Goal: Task Accomplishment & Management: Use online tool/utility

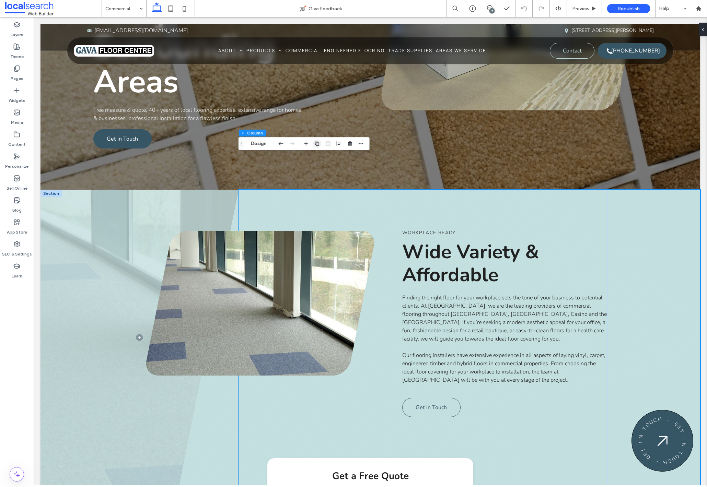
click at [318, 144] on icon "button" at bounding box center [316, 143] width 5 height 5
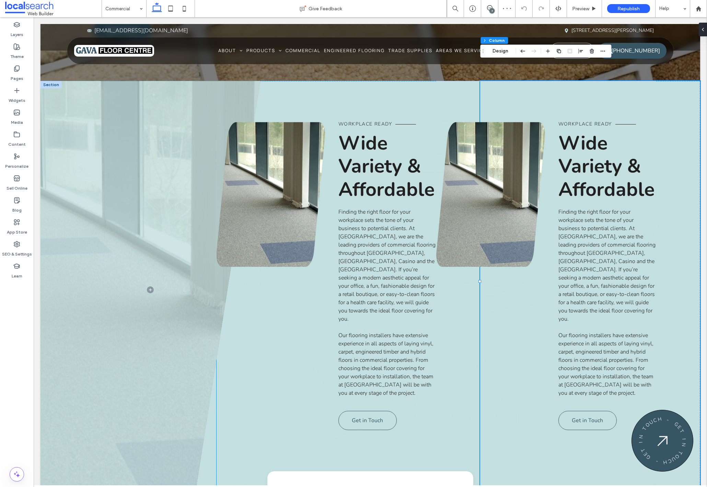
scroll to position [331, 0]
click at [523, 12] on div at bounding box center [523, 8] width 17 height 17
click at [671, 91] on div "Workplace Ready Wide Variety & Affordable Finding the right floor for your work…" at bounding box center [590, 290] width 220 height 418
click at [521, 6] on icon at bounding box center [523, 8] width 5 height 5
click at [523, 8] on icon at bounding box center [523, 8] width 5 height 5
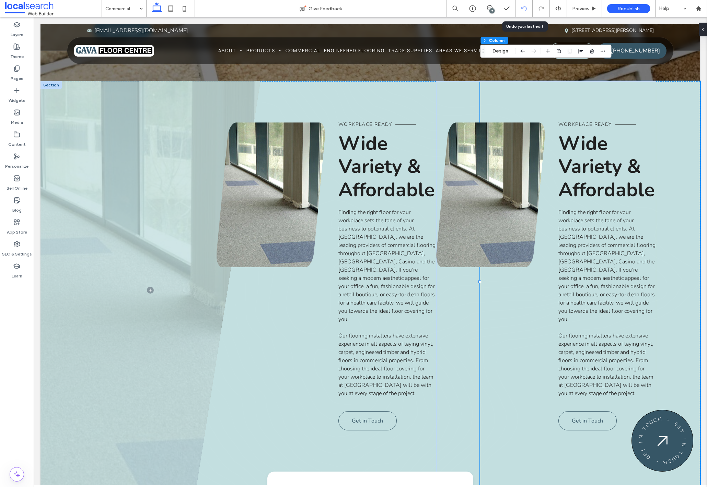
click at [523, 8] on icon at bounding box center [523, 8] width 5 height 5
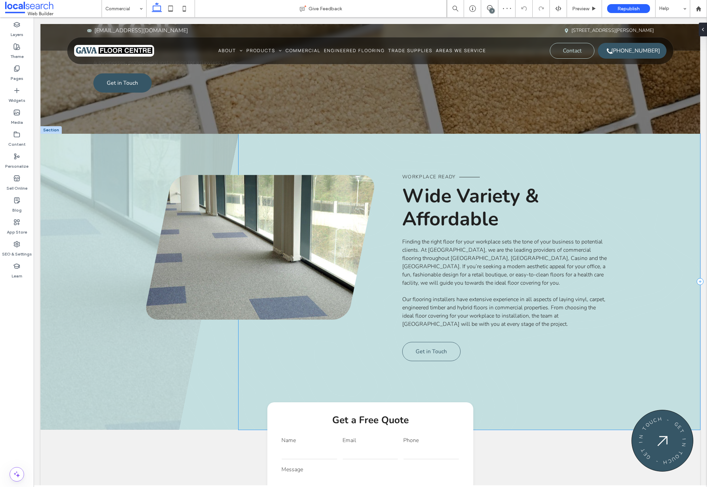
scroll to position [132, 0]
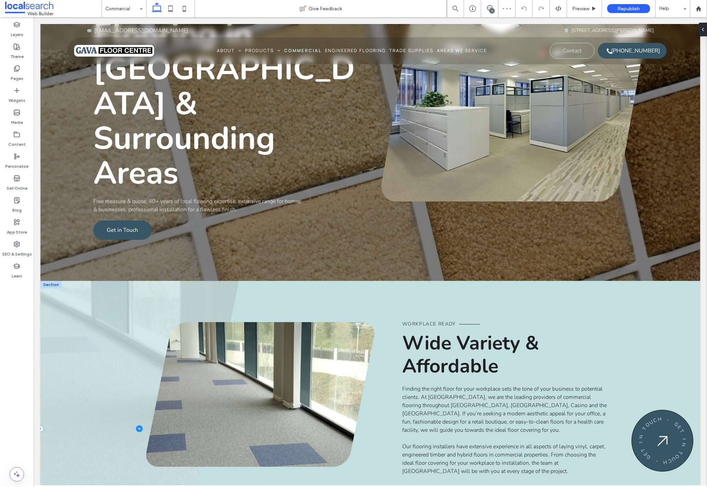
click at [60, 281] on span at bounding box center [139, 429] width 198 height 296
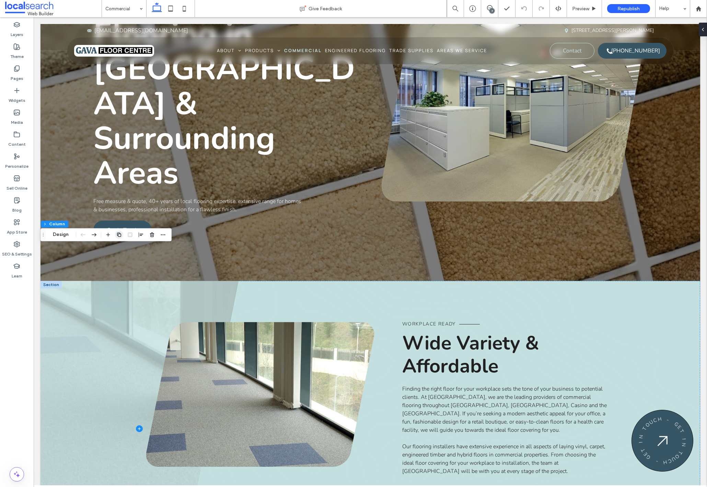
click at [120, 236] on icon "button" at bounding box center [118, 234] width 5 height 5
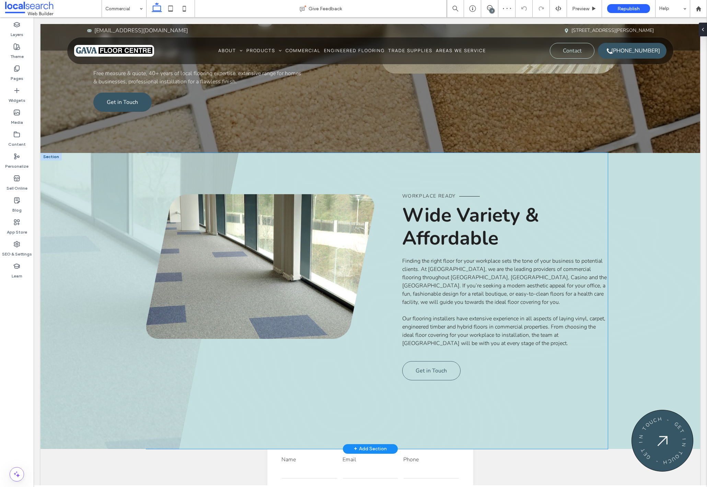
scroll to position [296, 0]
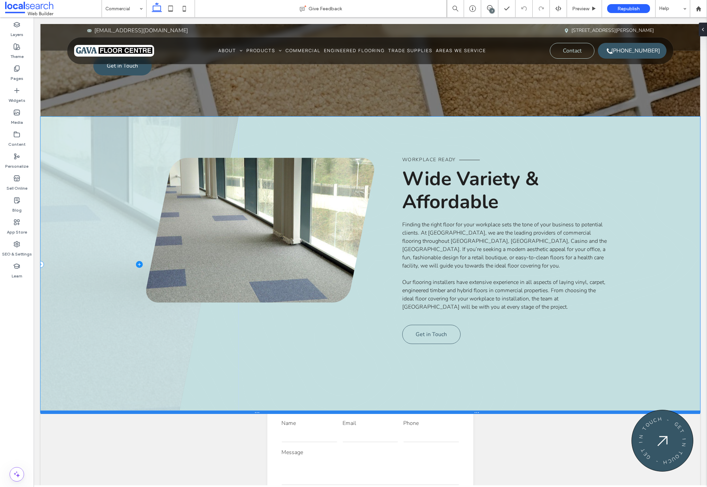
click at [129, 411] on div at bounding box center [369, 412] width 659 height 3
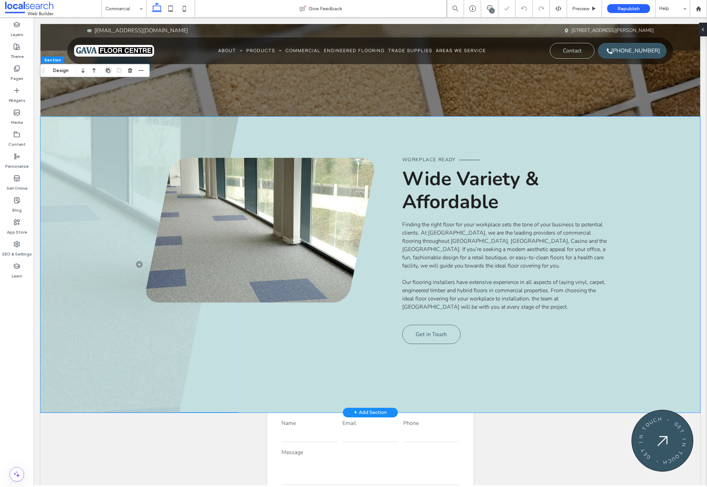
click at [108, 70] on icon "button" at bounding box center [107, 70] width 5 height 5
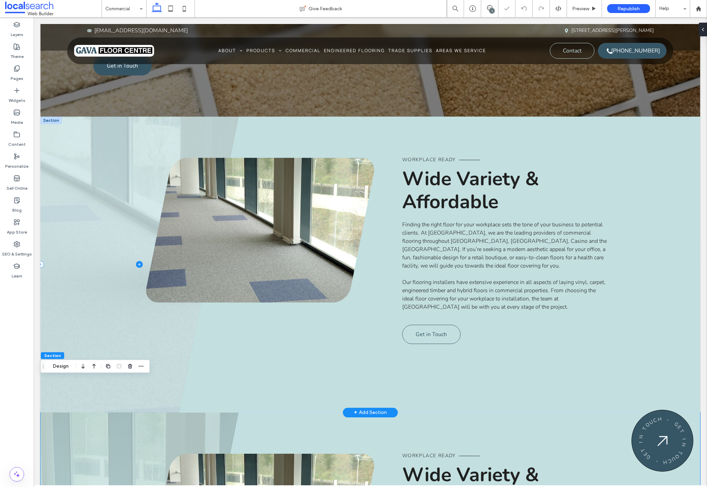
scroll to position [481, 0]
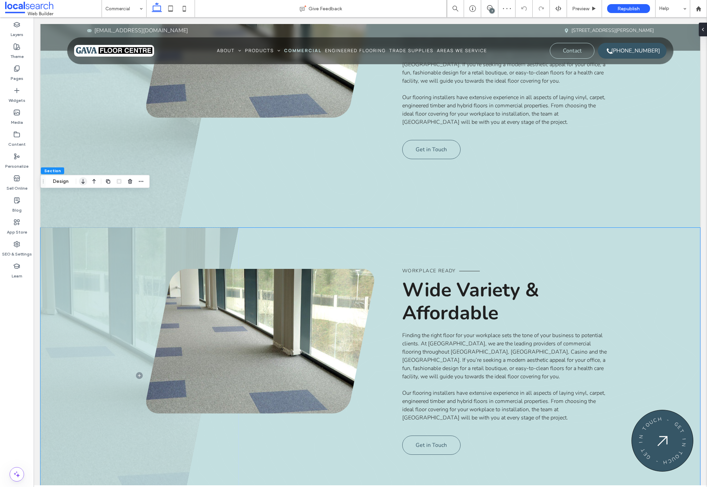
click at [85, 183] on icon "button" at bounding box center [83, 181] width 8 height 12
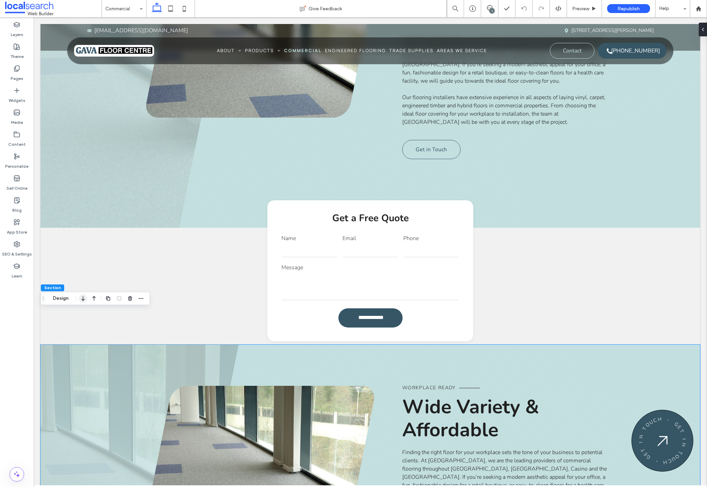
click at [84, 300] on icon "button" at bounding box center [83, 298] width 8 height 12
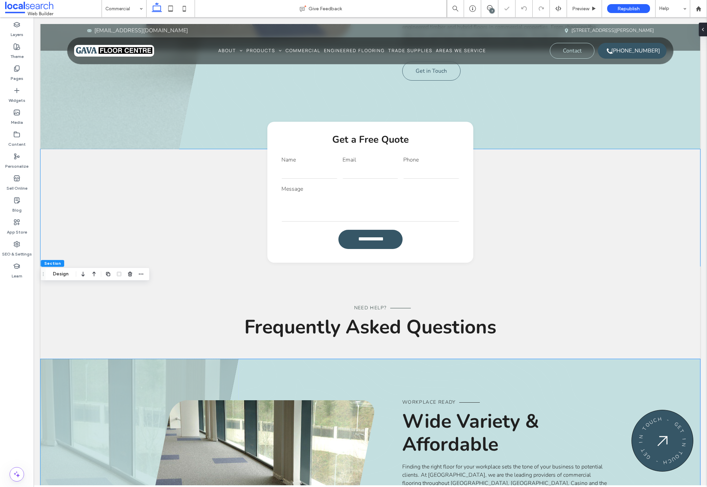
scroll to position [598, 0]
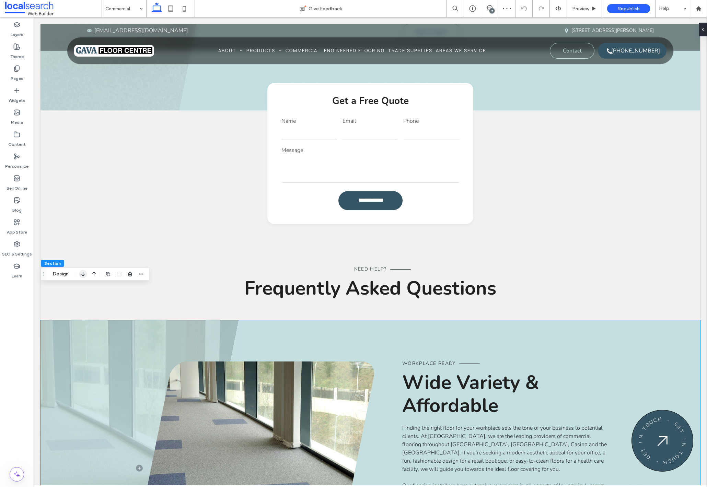
click at [83, 274] on use "button" at bounding box center [82, 274] width 3 height 5
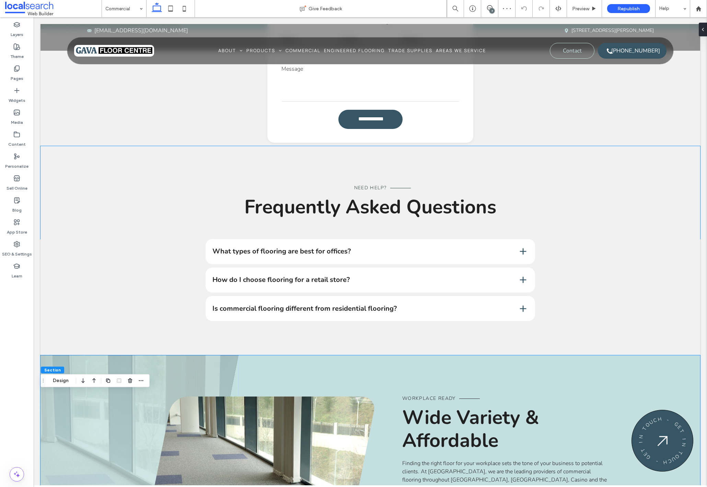
scroll to position [718, 0]
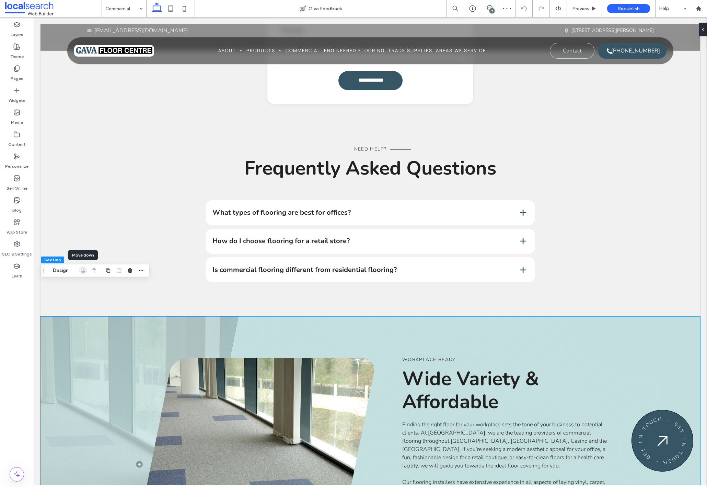
click at [83, 274] on icon "button" at bounding box center [83, 270] width 8 height 12
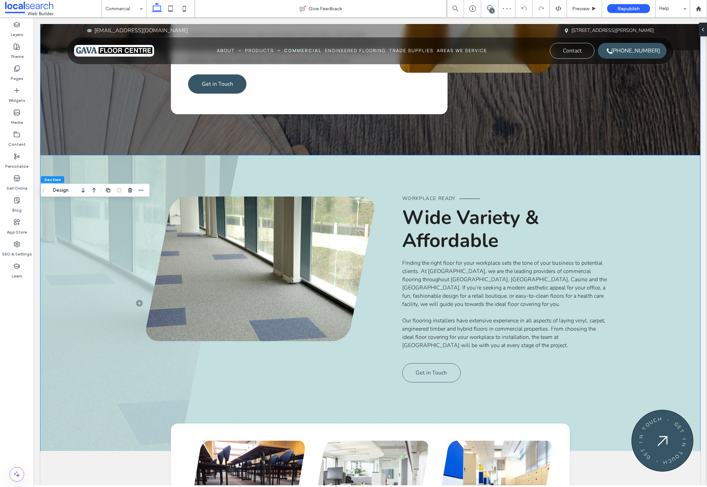
scroll to position [1188, 0]
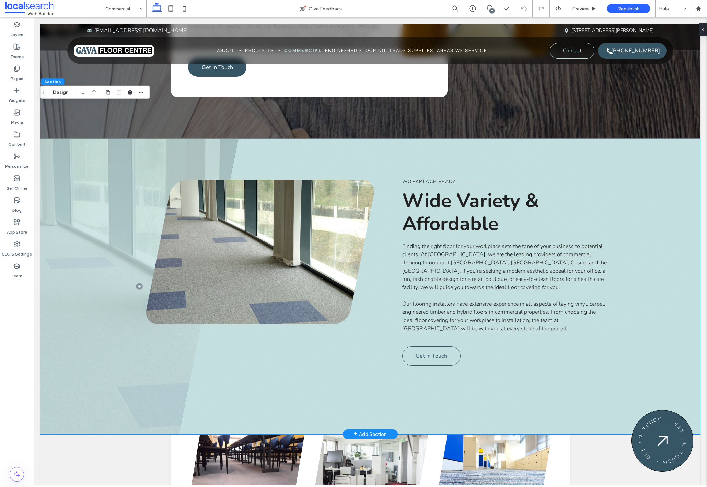
click at [459, 188] on span "Wide Variety & Affordable" at bounding box center [470, 212] width 137 height 49
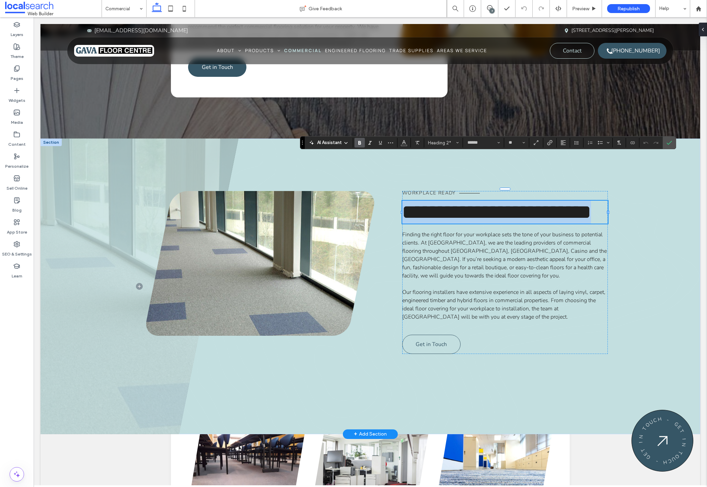
type input "**"
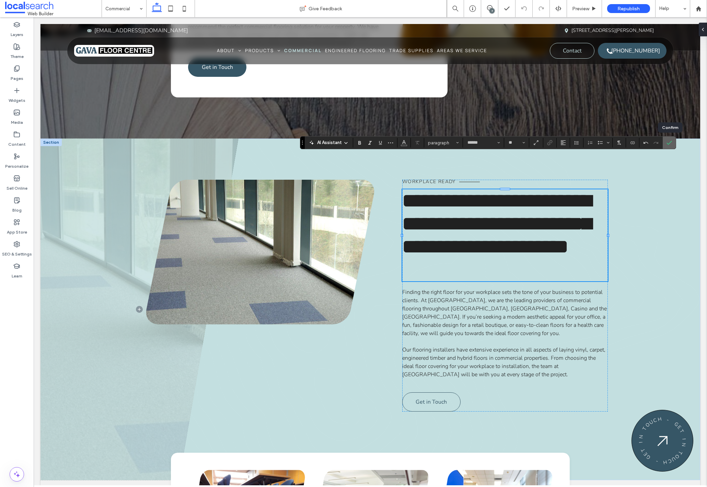
click at [669, 144] on icon "Confirm" at bounding box center [668, 142] width 5 height 5
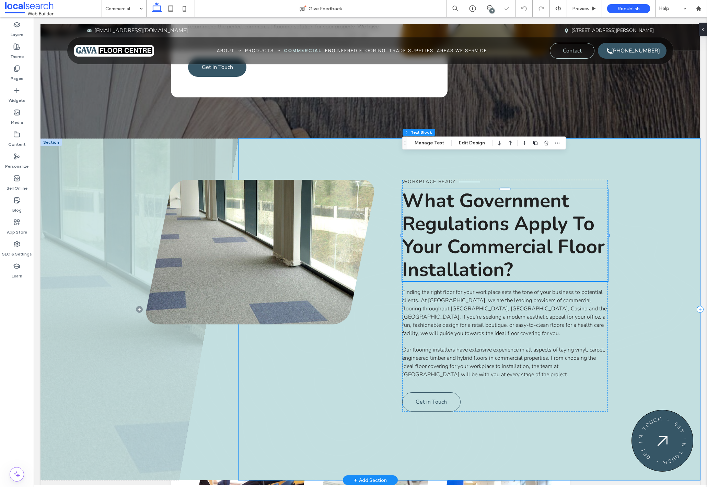
click at [669, 144] on div "Workplace Ready What Government Regulations Apply To Your Commercial Floor Inst…" at bounding box center [468, 310] width 461 height 342
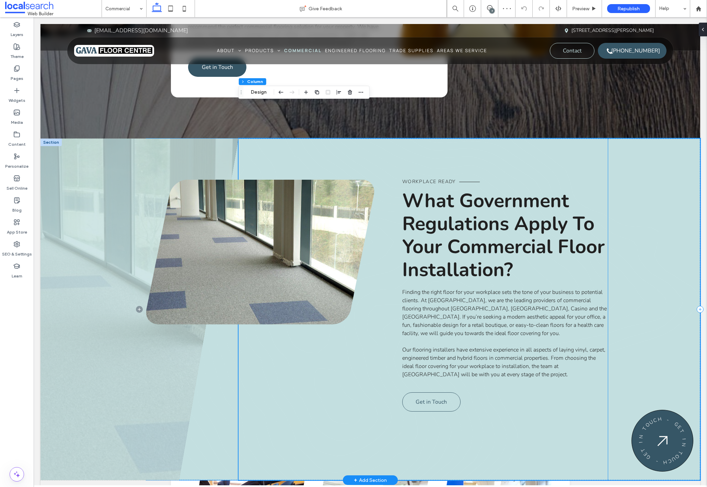
click at [430, 178] on span "Workplace Ready" at bounding box center [429, 181] width 54 height 7
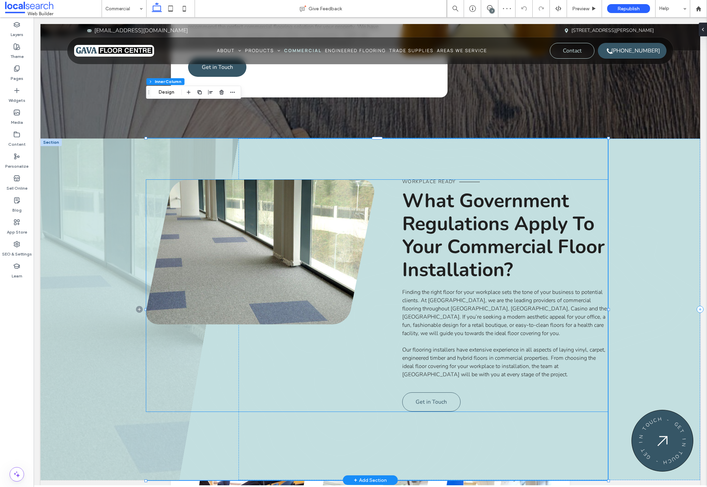
click at [431, 178] on span "Workplace Ready" at bounding box center [429, 181] width 54 height 7
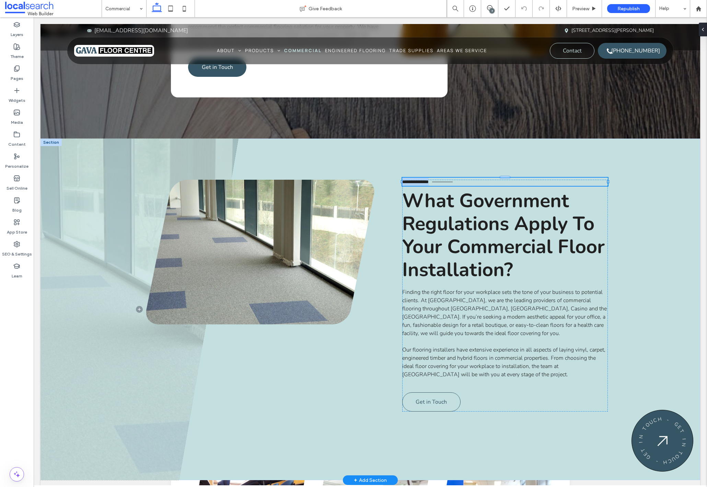
type input "******"
type input "**"
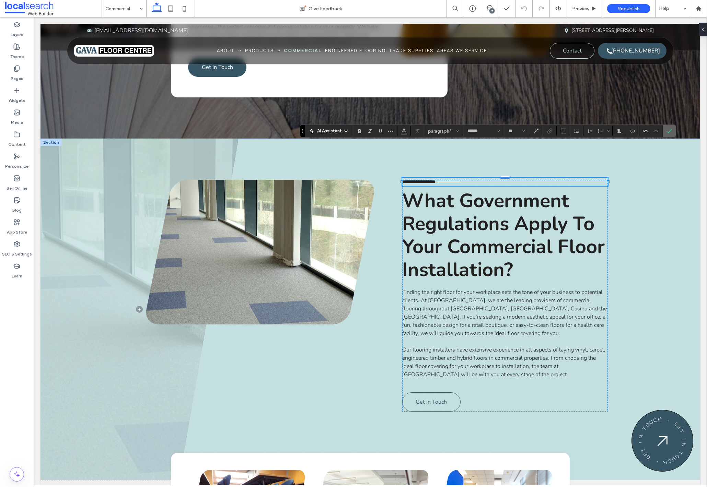
click at [667, 131] on icon "Confirm" at bounding box center [668, 130] width 5 height 5
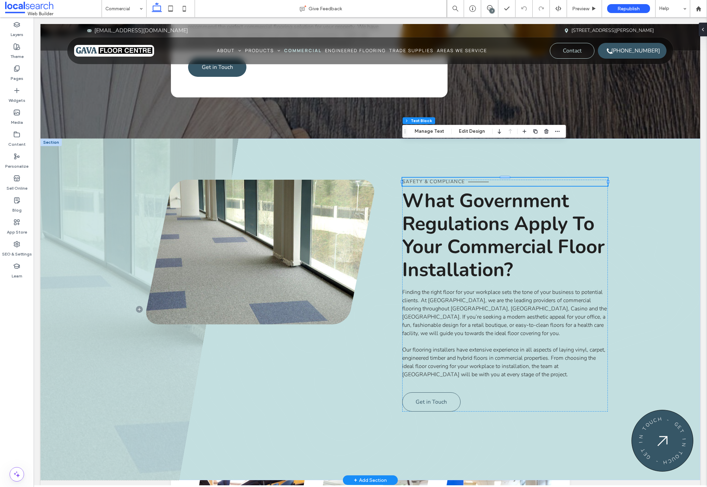
click at [468, 288] on span "Finding the right floor for your workplace sets the tone of your business to po…" at bounding box center [504, 312] width 204 height 49
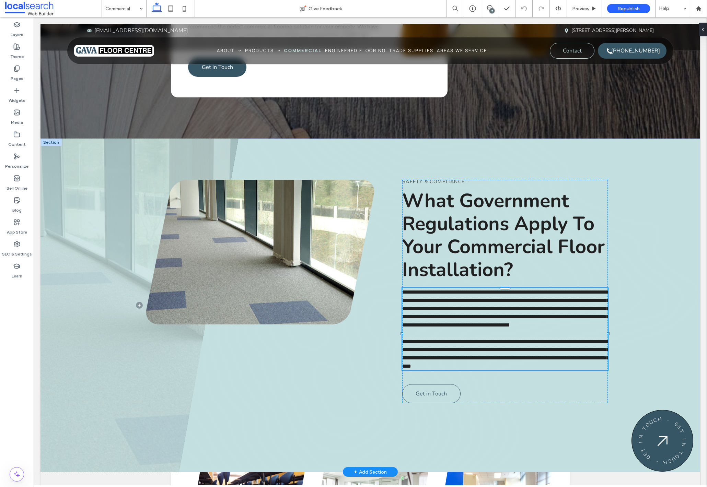
click at [468, 289] on span "**********" at bounding box center [505, 308] width 206 height 38
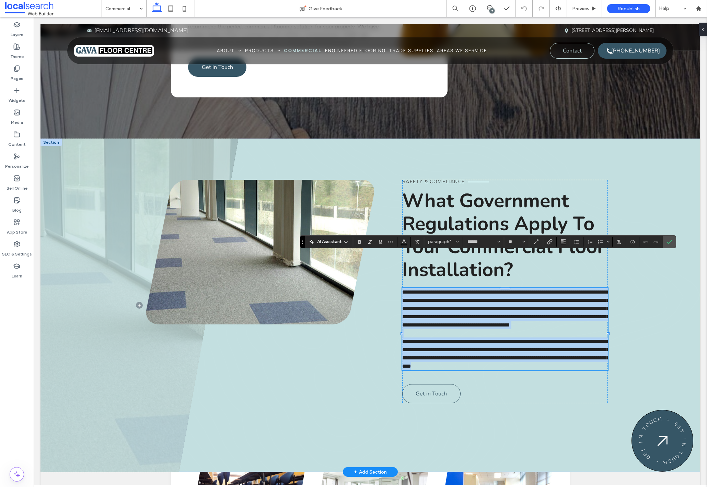
scroll to position [0, 0]
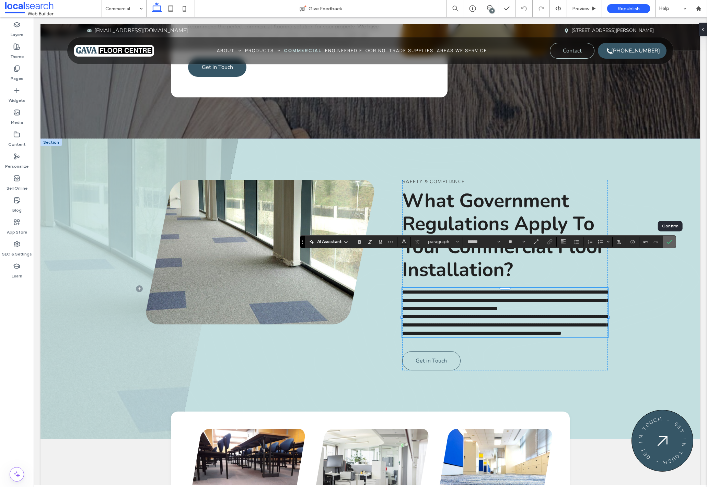
click at [670, 241] on use "Confirm" at bounding box center [668, 242] width 5 height 4
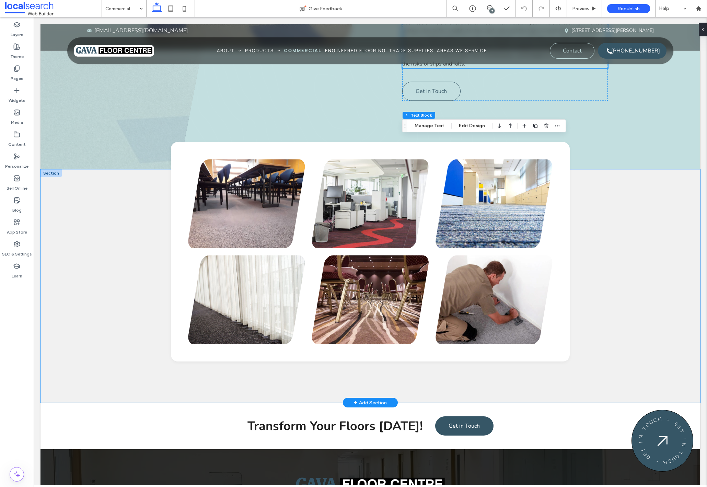
scroll to position [1304, 0]
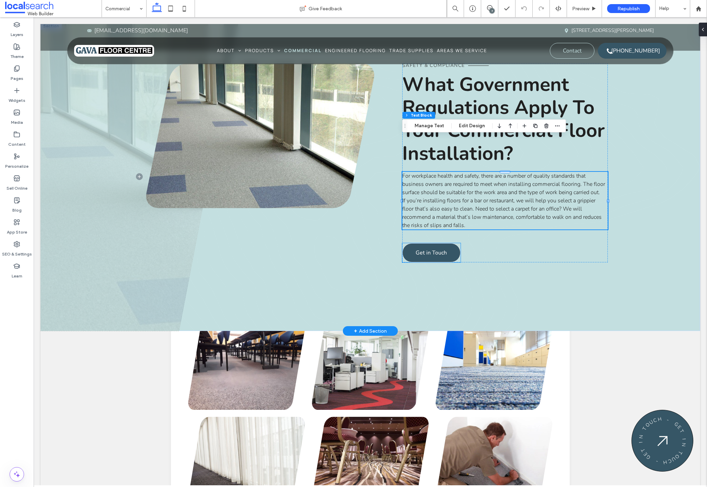
click at [438, 249] on span "Get in Touch" at bounding box center [430, 253] width 31 height 8
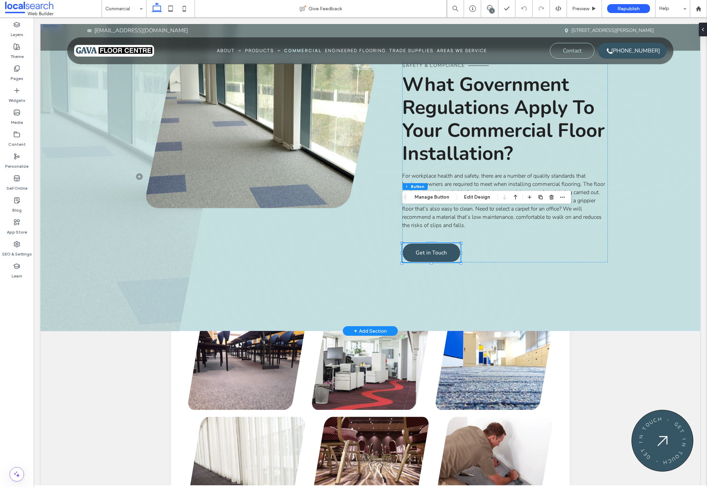
click at [438, 243] on div "Get in Touch" at bounding box center [431, 252] width 58 height 19
type input "*"
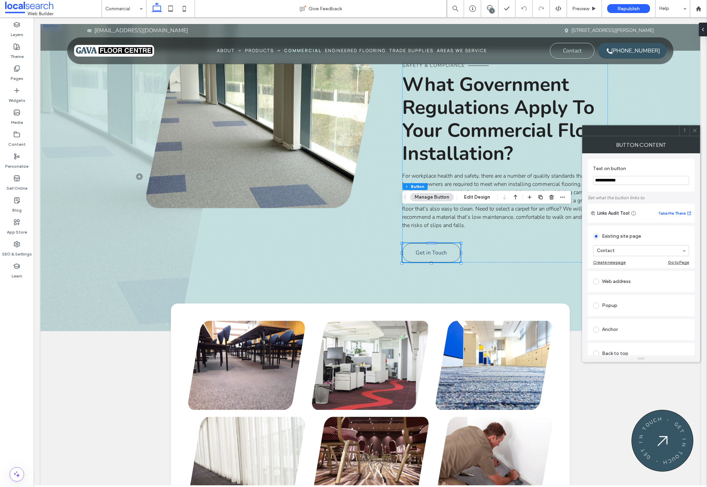
drag, startPoint x: 627, startPoint y: 179, endPoint x: 588, endPoint y: 174, distance: 39.1
click at [588, 174] on div "**********" at bounding box center [640, 175] width 107 height 33
type input "*******"
click at [697, 132] on div at bounding box center [694, 131] width 10 height 10
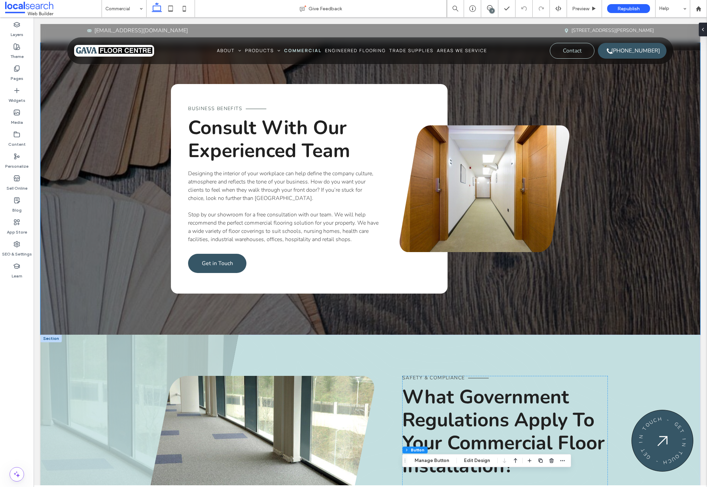
scroll to position [913, 0]
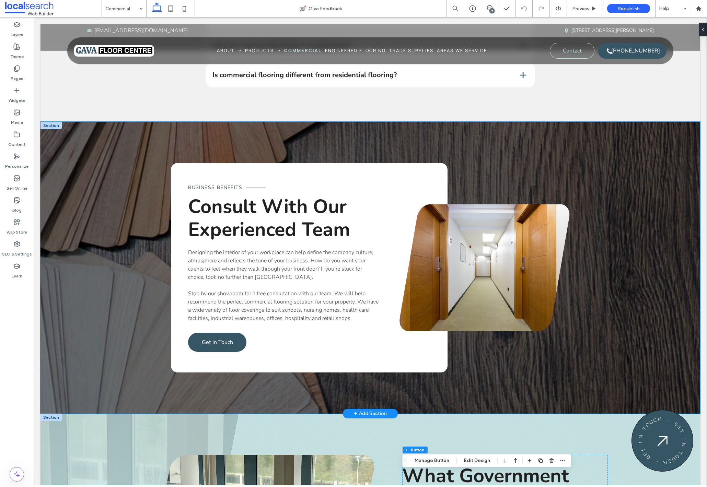
click at [662, 318] on div "Business Benefits Consult With Our Experienced Team Designing the interior of y…" at bounding box center [369, 268] width 659 height 292
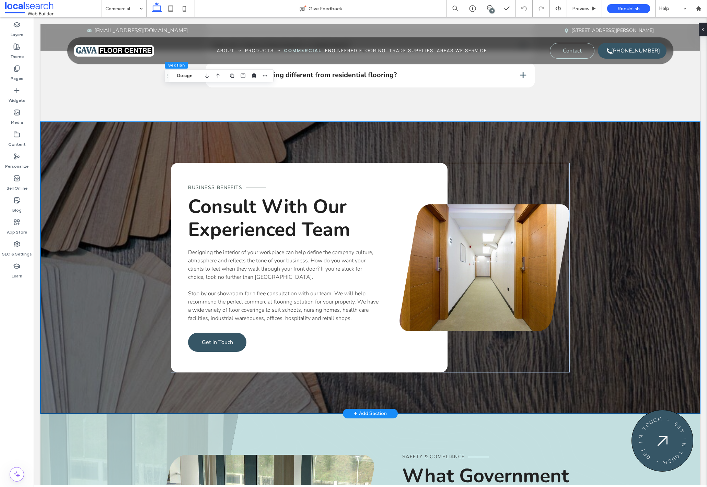
click at [668, 299] on div "Business Benefits Consult With Our Experienced Team Designing the interior of y…" at bounding box center [369, 268] width 659 height 292
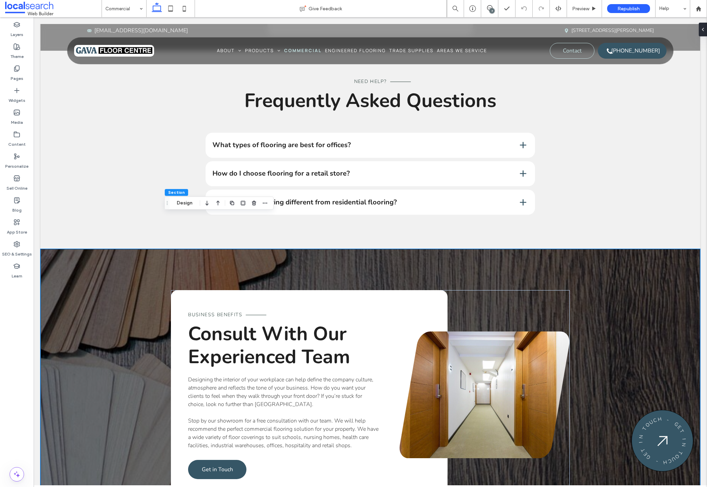
drag, startPoint x: 98, startPoint y: 237, endPoint x: 93, endPoint y: 240, distance: 6.3
click at [98, 249] on div "Business Benefits Consult With Our Experienced Team Designing the interior of y…" at bounding box center [369, 395] width 659 height 292
click at [71, 249] on div "Business Benefits Consult With Our Experienced Team Designing the interior of y…" at bounding box center [369, 395] width 659 height 292
click at [59, 249] on div "Business Benefits Consult With Our Experienced Team Designing the interior of y…" at bounding box center [369, 395] width 659 height 292
click at [107, 181] on div "What types of flooring are best for offices? Offices often benefit from carpet …" at bounding box center [369, 191] width 659 height 117
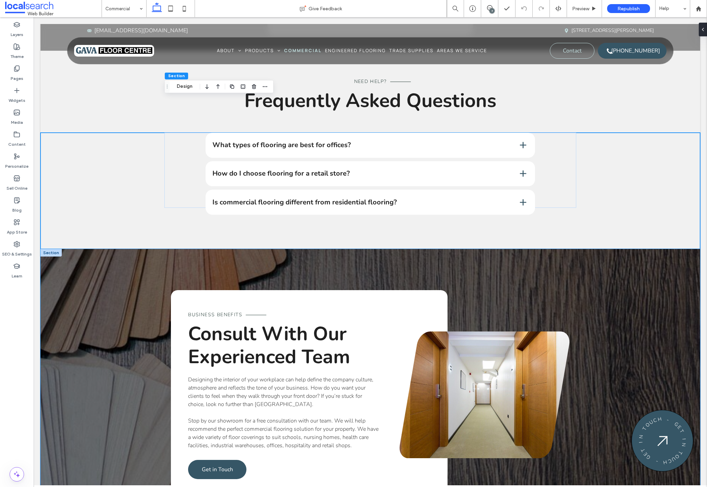
click at [81, 249] on div "Business Benefits Consult With Our Experienced Team Designing the interior of y…" at bounding box center [369, 395] width 659 height 292
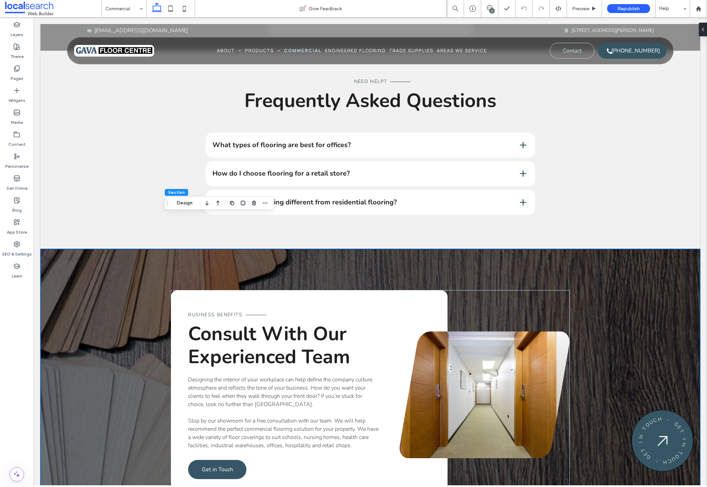
click at [65, 249] on div "Business Benefits Consult With Our Experienced Team Designing the interior of y…" at bounding box center [369, 395] width 659 height 292
click at [231, 202] on use "button" at bounding box center [232, 203] width 4 height 4
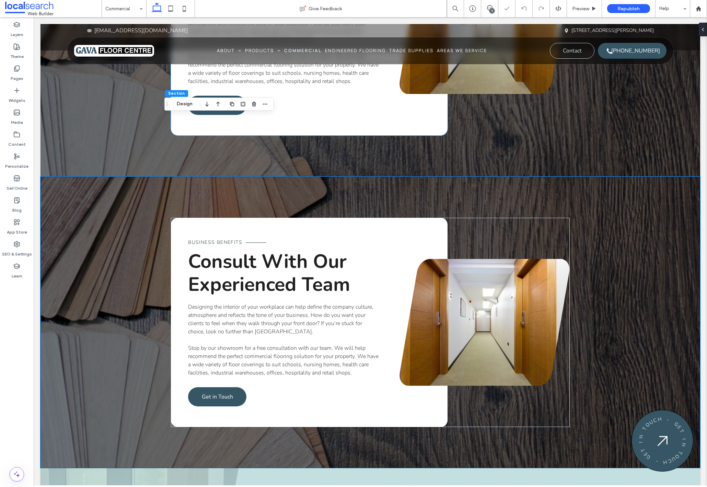
scroll to position [1186, 0]
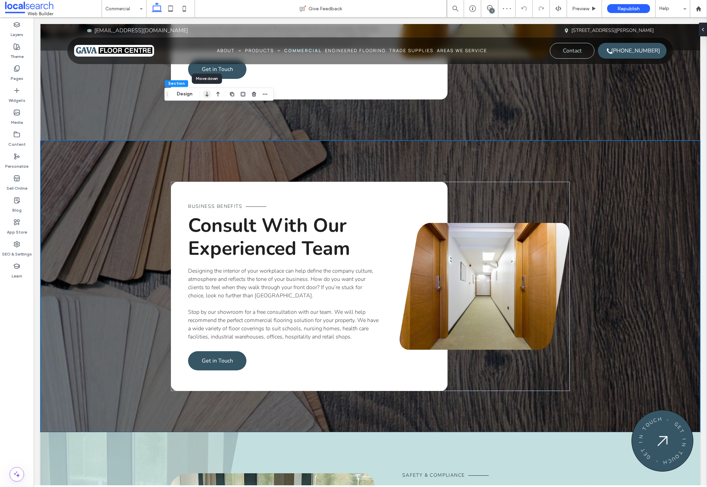
click at [207, 96] on use "button" at bounding box center [206, 94] width 3 height 5
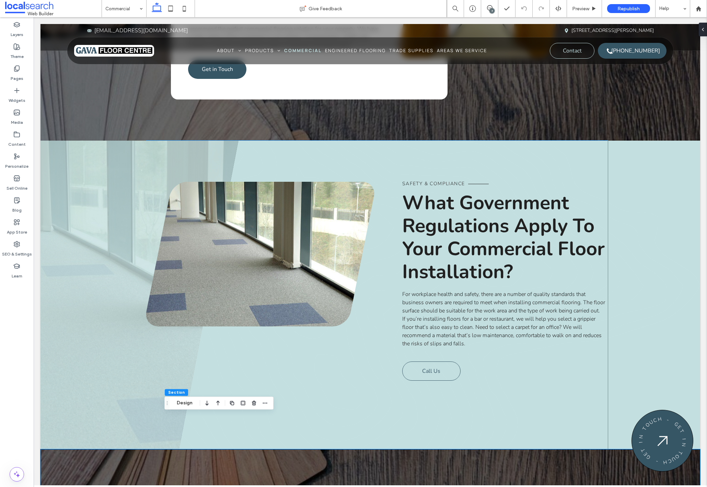
scroll to position [1314, 0]
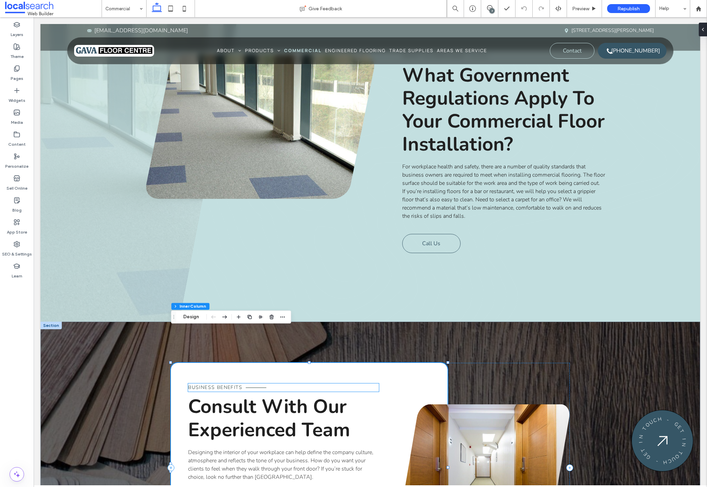
click at [227, 384] on span "Business Benefits" at bounding box center [215, 387] width 54 height 7
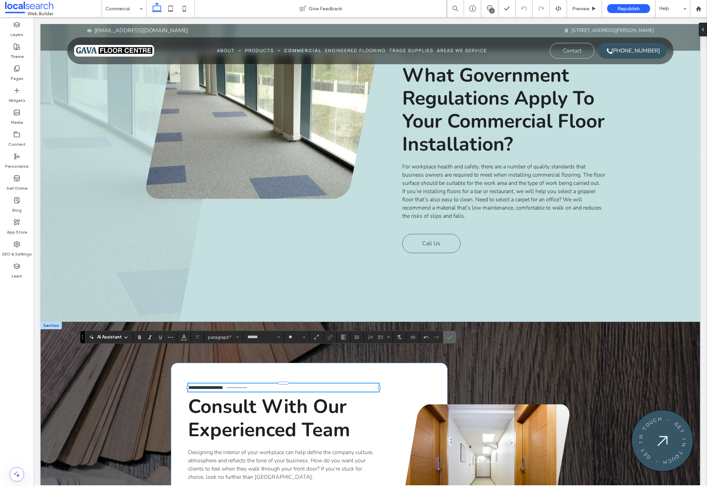
click at [449, 338] on use "Confirm" at bounding box center [449, 337] width 5 height 4
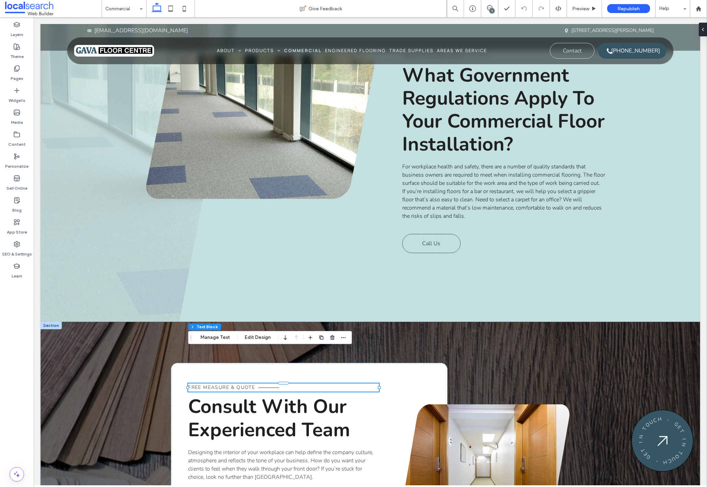
click at [311, 393] on span "Consult With Our Experienced Team" at bounding box center [269, 417] width 162 height 49
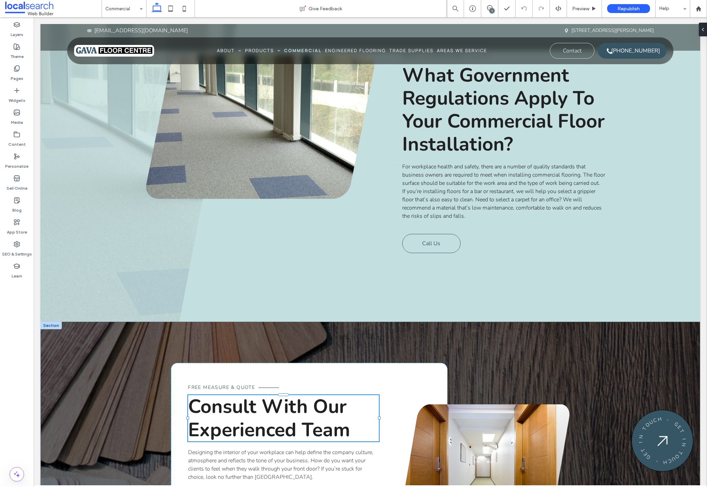
type input "******"
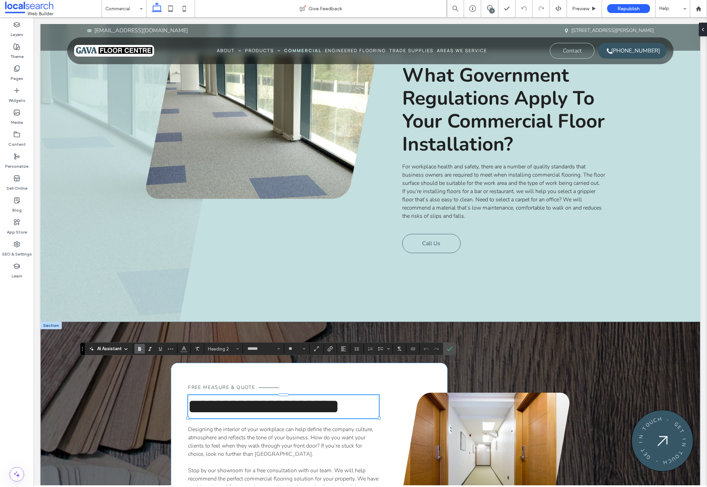
type input "**"
click at [258, 425] on p "Designing the interior of your workplace can help define the company culture, a…" at bounding box center [283, 441] width 191 height 33
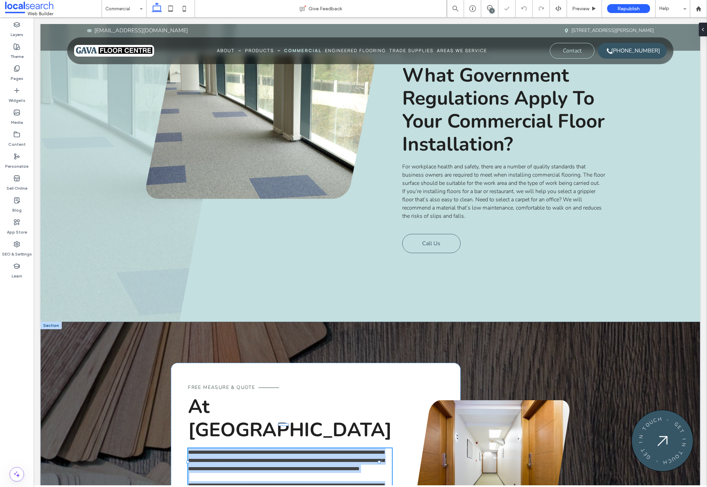
type input "******"
type input "**"
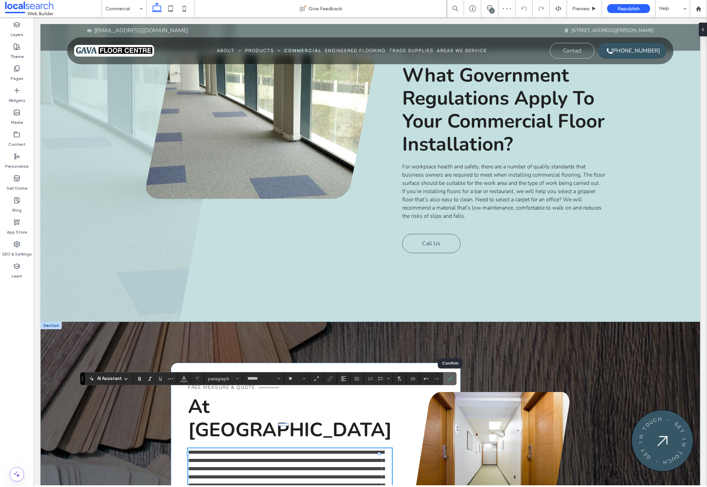
click at [451, 379] on icon "Confirm" at bounding box center [449, 378] width 5 height 5
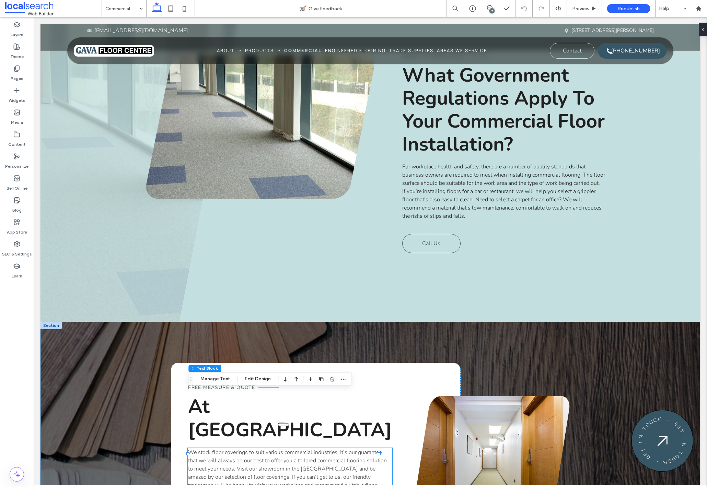
scroll to position [1404, 0]
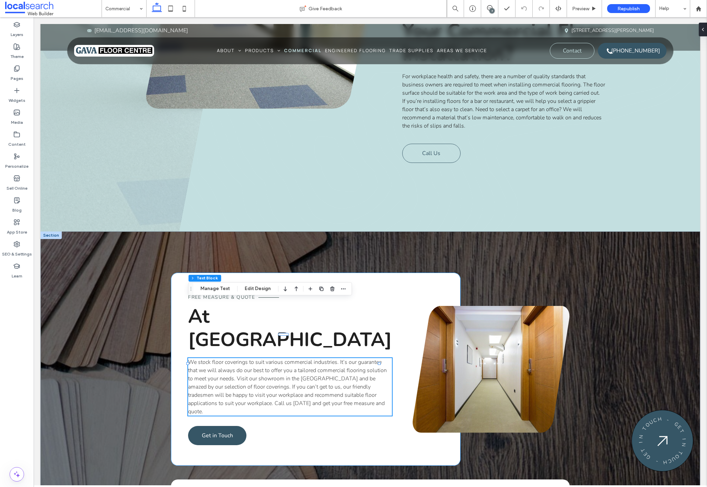
click at [316, 370] on div "Free Measure & Quote At Gava Floor Centre We stock floor coverings to suit vari…" at bounding box center [315, 369] width 289 height 193
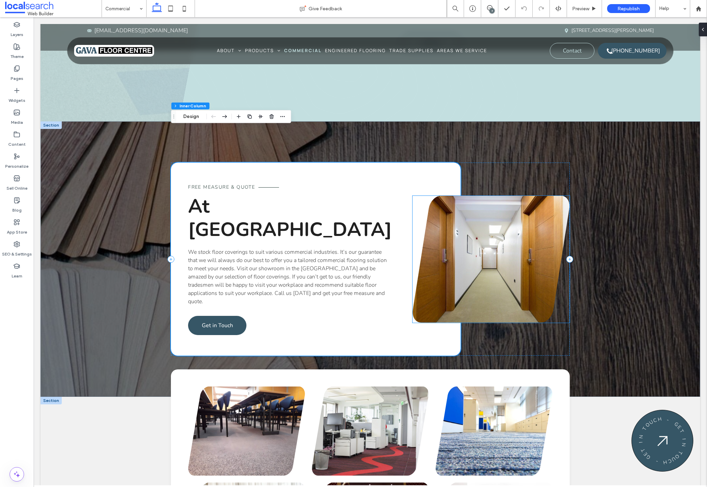
scroll to position [1352, 0]
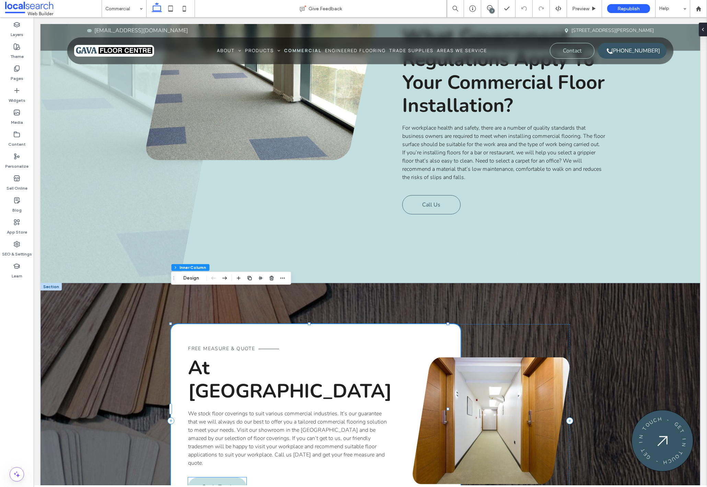
click at [214, 483] on span "Get in Touch" at bounding box center [217, 487] width 31 height 8
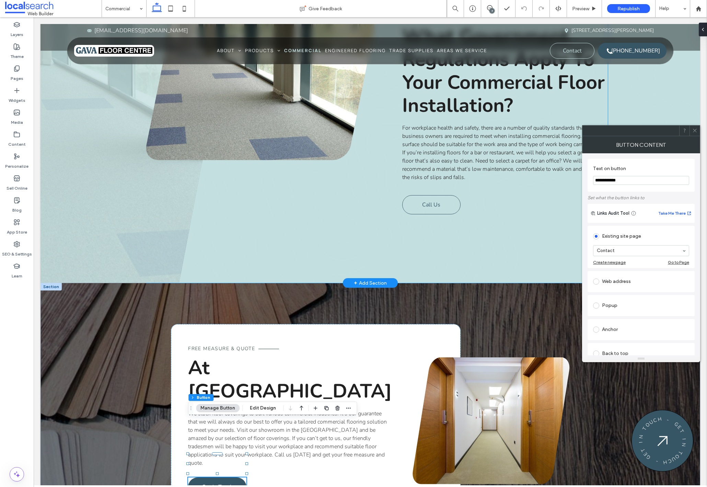
drag, startPoint x: 660, startPoint y: 197, endPoint x: 555, endPoint y: 183, distance: 106.2
type input "*******"
click at [307, 417] on div "Free Measure & Quote At Gava Floor Centre We stock floor coverings to suit vari…" at bounding box center [315, 420] width 289 height 193
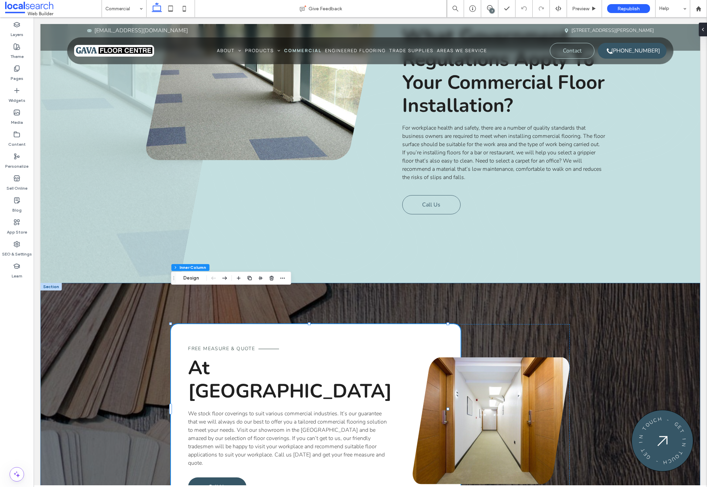
click at [622, 283] on div "Free Measure & Quote At Gava Floor Centre We stock floor coverings to suit vari…" at bounding box center [369, 420] width 659 height 275
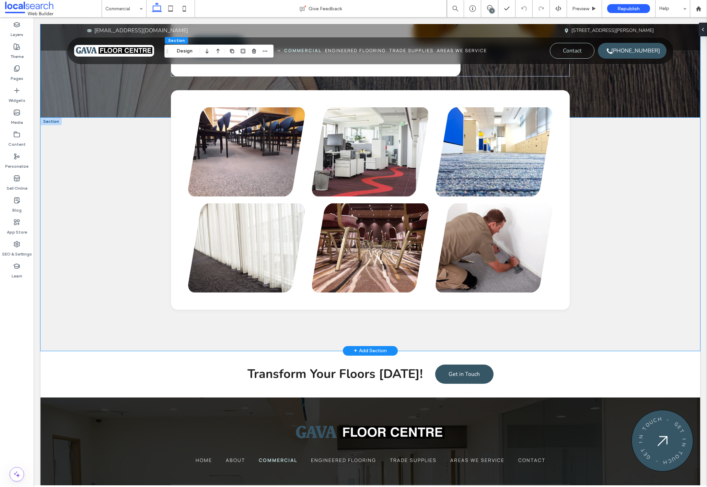
scroll to position [1832, 0]
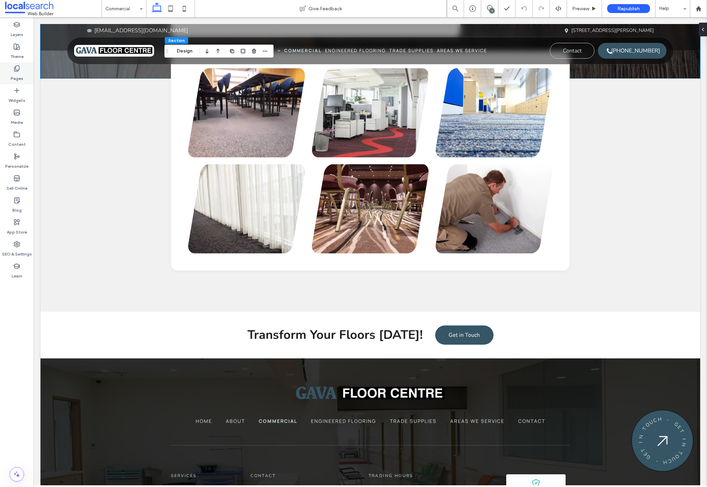
click at [17, 70] on use at bounding box center [16, 69] width 5 height 6
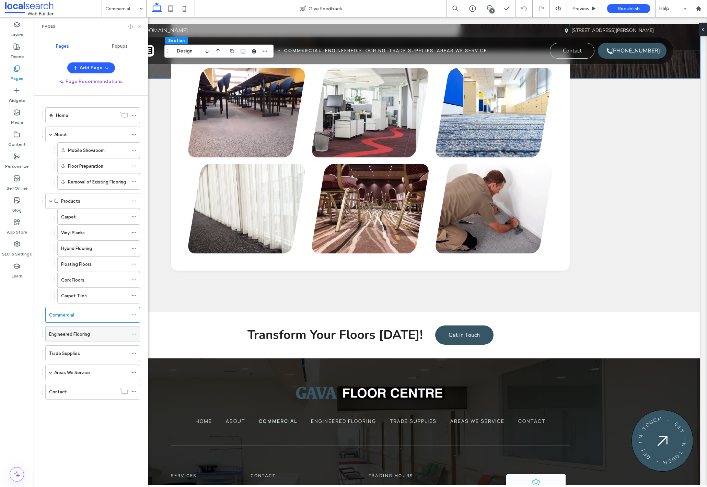
click at [78, 338] on label "Engineered Flooring" at bounding box center [69, 334] width 41 height 12
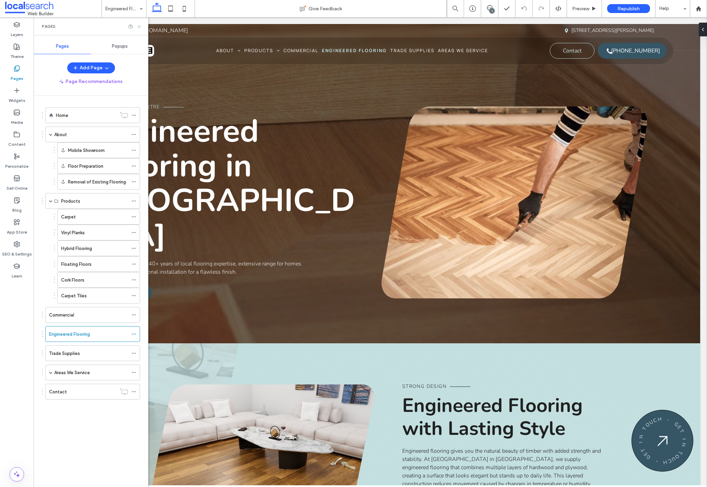
click at [140, 26] on icon at bounding box center [139, 26] width 5 height 5
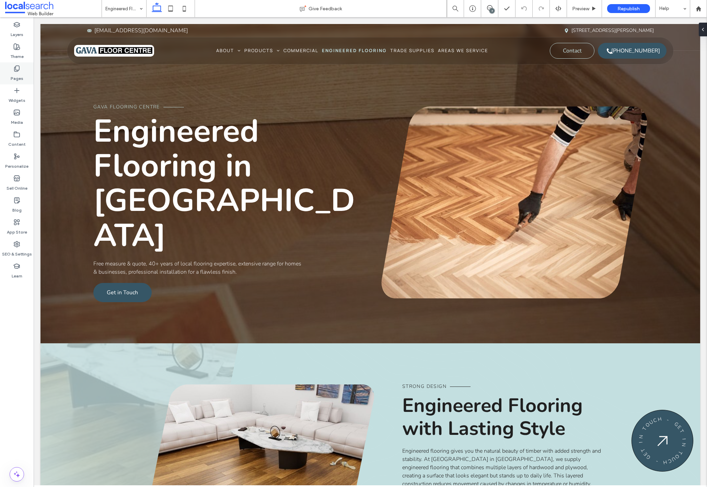
click at [14, 68] on icon at bounding box center [16, 68] width 7 height 7
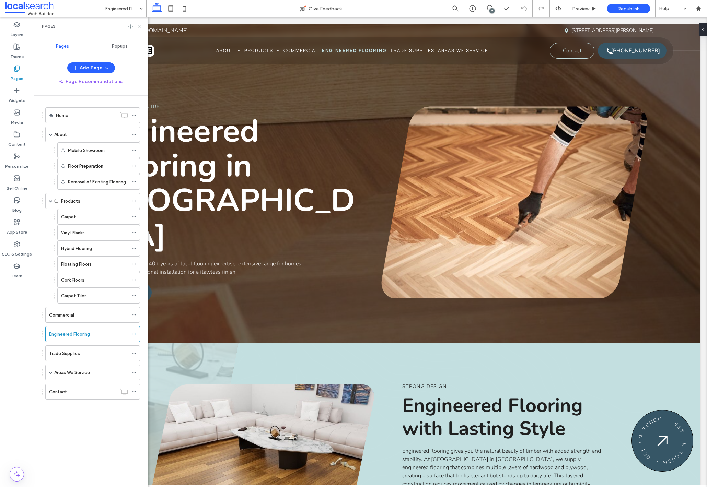
click at [14, 68] on icon at bounding box center [16, 68] width 7 height 7
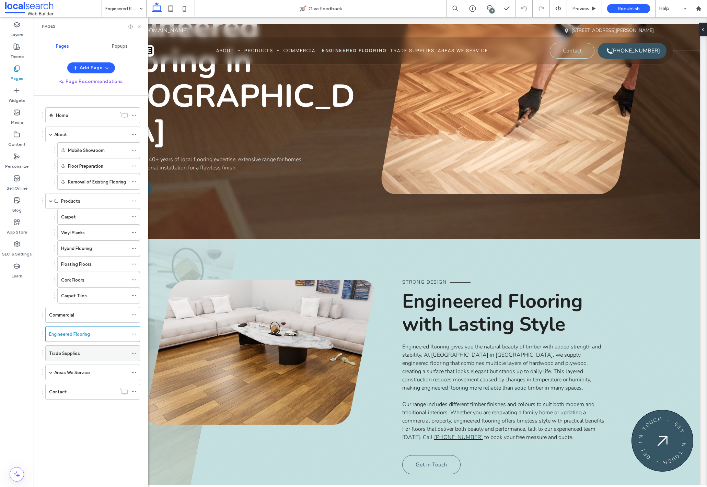
click at [77, 356] on label "Trade Supplies" at bounding box center [64, 353] width 31 height 12
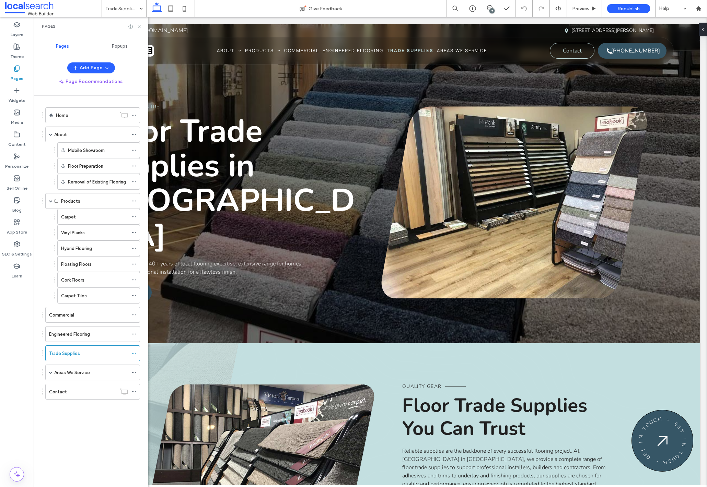
scroll to position [94, 0]
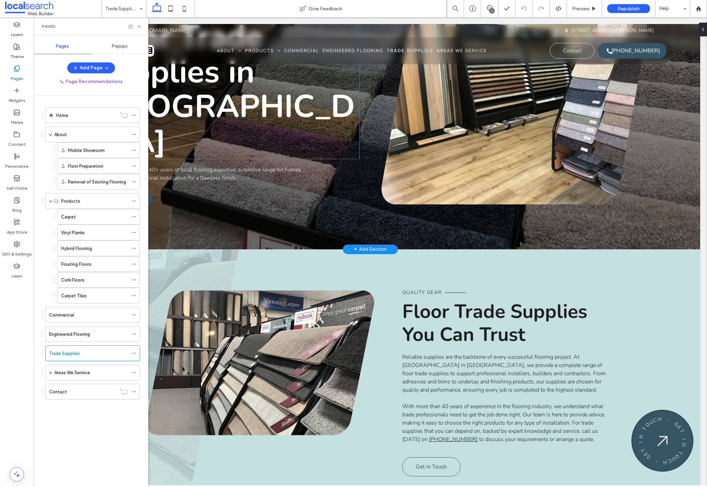
click at [264, 126] on h1 "Floor Trade Supplies in Lismore" at bounding box center [226, 89] width 266 height 139
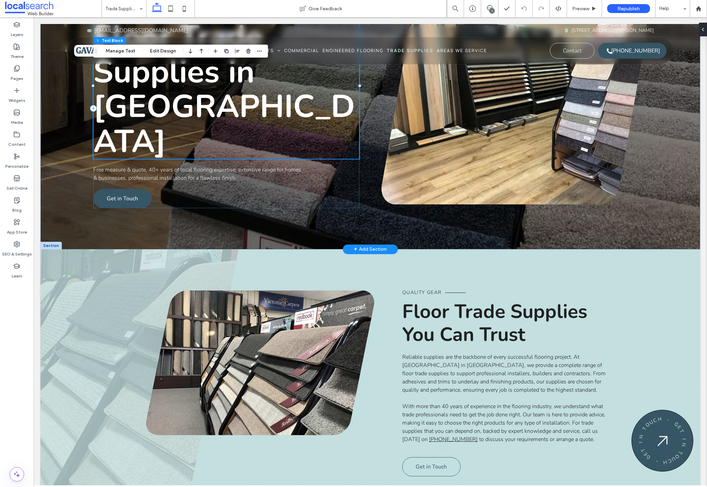
click at [257, 127] on h1 "Floor Trade Supplies in Lismore" at bounding box center [226, 89] width 266 height 139
type input "******"
type input "**"
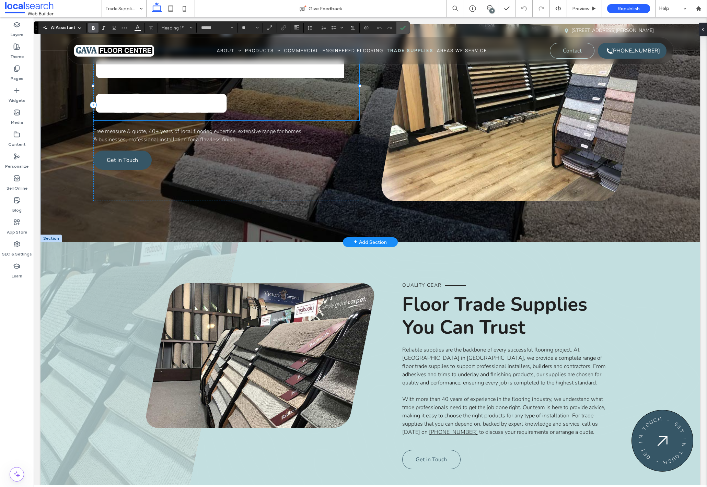
click at [256, 120] on h1 "**********" at bounding box center [226, 85] width 266 height 69
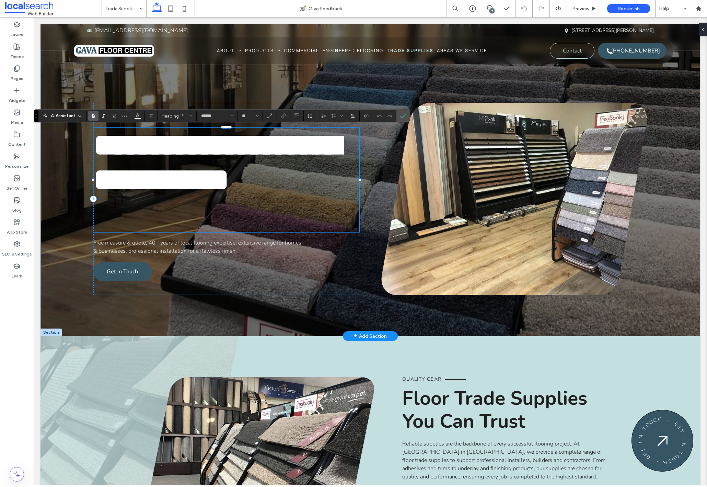
scroll to position [0, 0]
drag, startPoint x: 171, startPoint y: 144, endPoint x: 222, endPoint y: 141, distance: 51.2
click at [171, 144] on span "**********" at bounding box center [216, 162] width 247 height 66
click at [252, 197] on h1 "**********" at bounding box center [226, 162] width 266 height 69
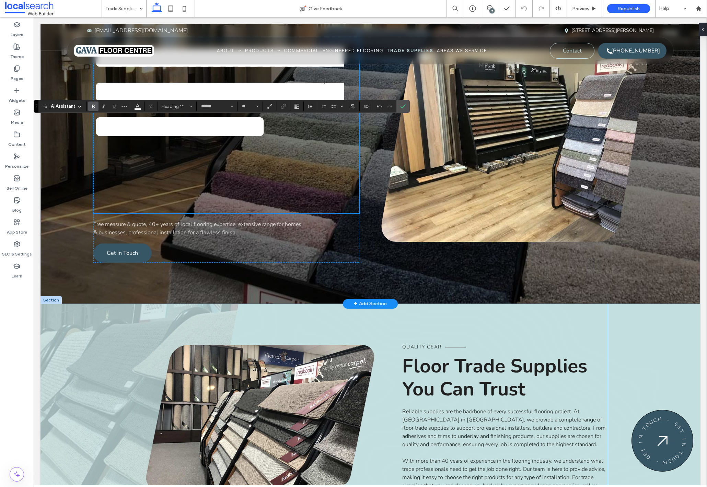
scroll to position [114, 0]
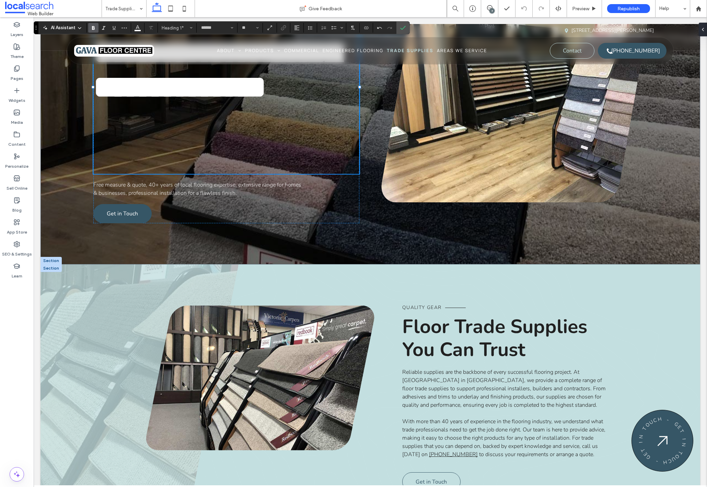
click at [508, 338] on span "Floor Trade Supplies You Can Trust" at bounding box center [494, 338] width 185 height 49
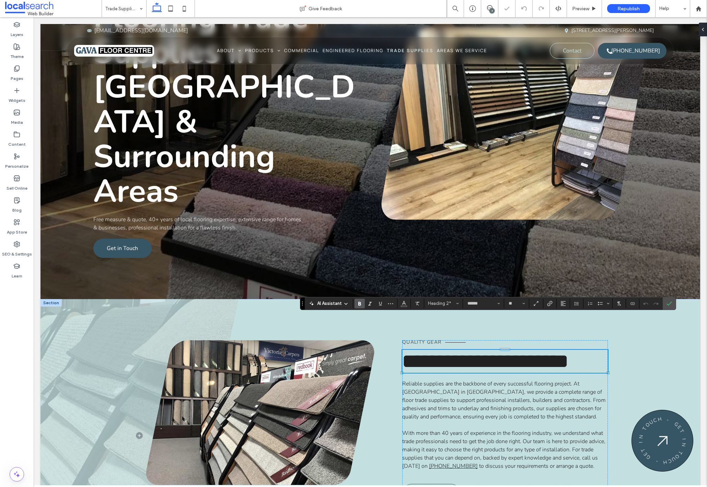
type input "**"
click at [675, 299] on section at bounding box center [668, 303] width 13 height 12
click at [671, 304] on icon "Confirm" at bounding box center [668, 303] width 5 height 5
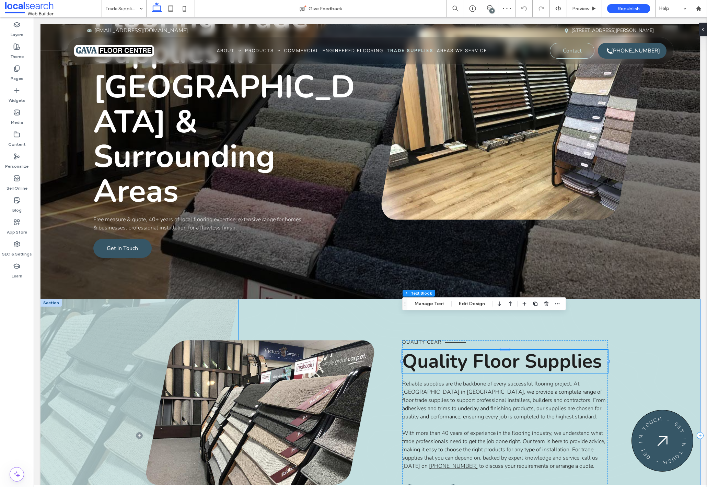
click at [654, 299] on div "Quality Gear Quality Floor Supplies Reliable supplies are the backbone of every…" at bounding box center [468, 435] width 461 height 273
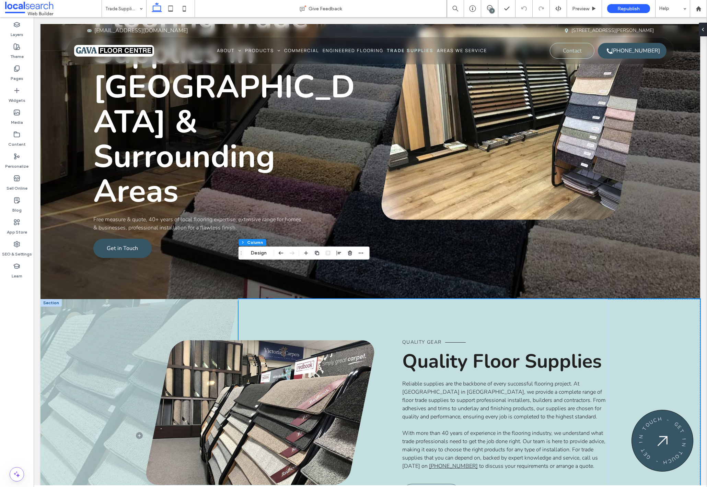
click at [428, 429] on span "With more than 40 years of experience in the flooring industry, we understand w…" at bounding box center [503, 449] width 203 height 40
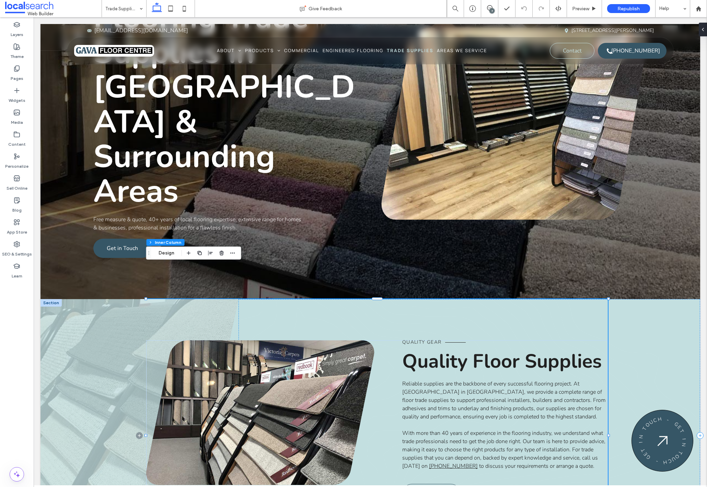
click at [428, 429] on span "With more than 40 years of experience in the flooring industry, we understand w…" at bounding box center [503, 449] width 203 height 40
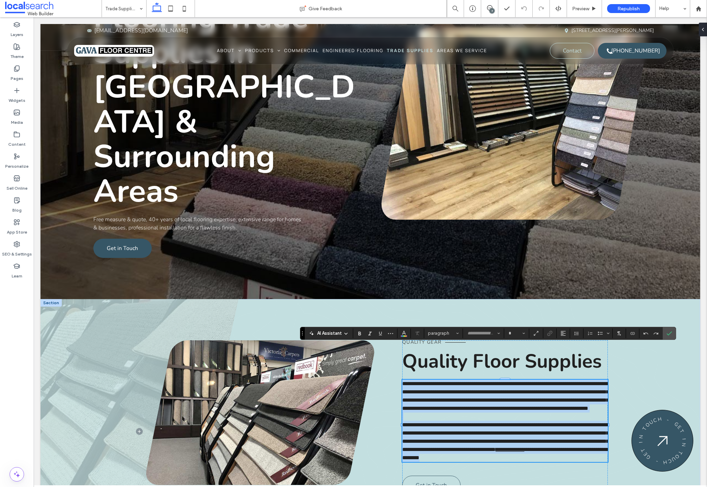
type input "******"
type input "**"
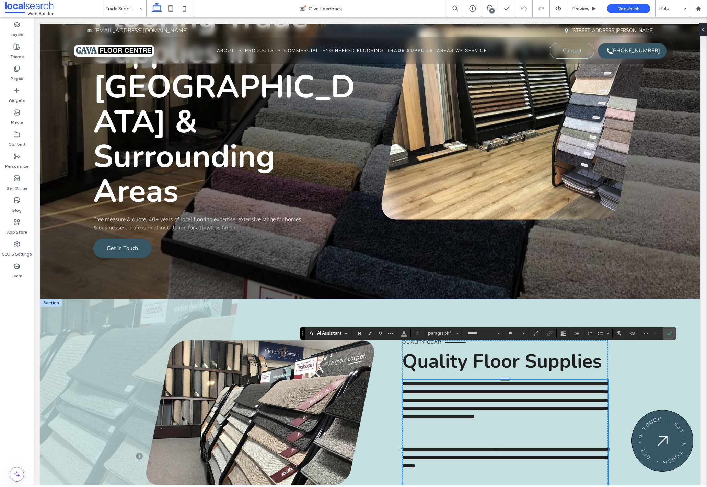
click at [428, 437] on p at bounding box center [504, 441] width 205 height 8
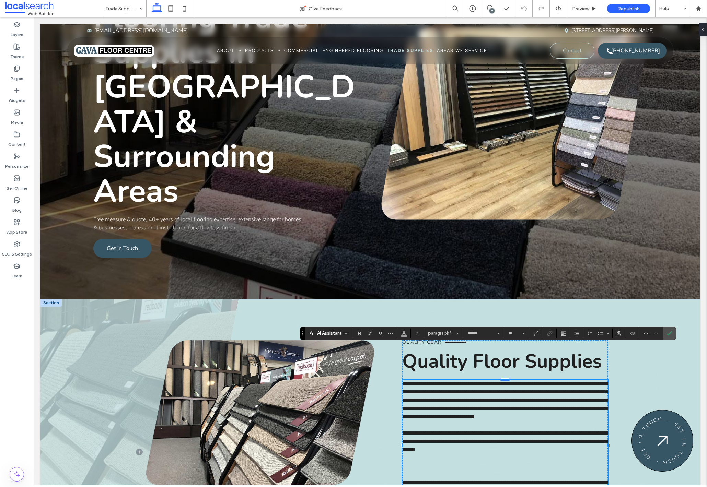
click at [427, 470] on p at bounding box center [504, 474] width 205 height 8
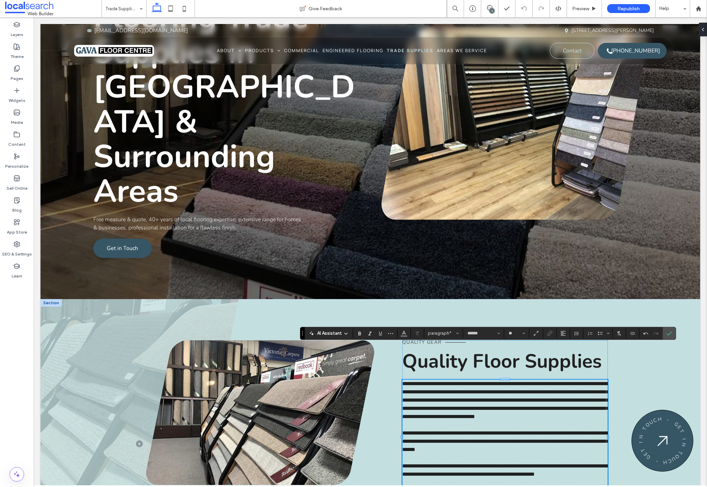
click at [426, 478] on p at bounding box center [504, 482] width 205 height 8
drag, startPoint x: 671, startPoint y: 333, endPoint x: 638, endPoint y: 317, distance: 37.4
click at [671, 333] on icon "Confirm" at bounding box center [668, 333] width 5 height 5
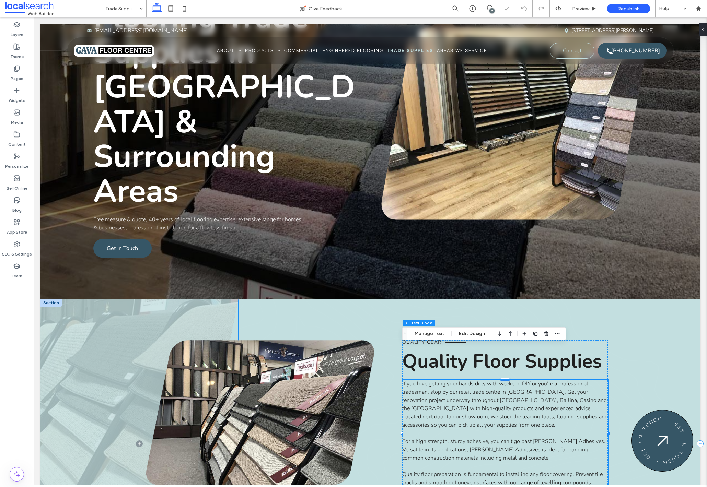
click at [651, 338] on div "Quality Gear Quality Floor Supplies If you love getting your hands dirty with w…" at bounding box center [468, 443] width 461 height 289
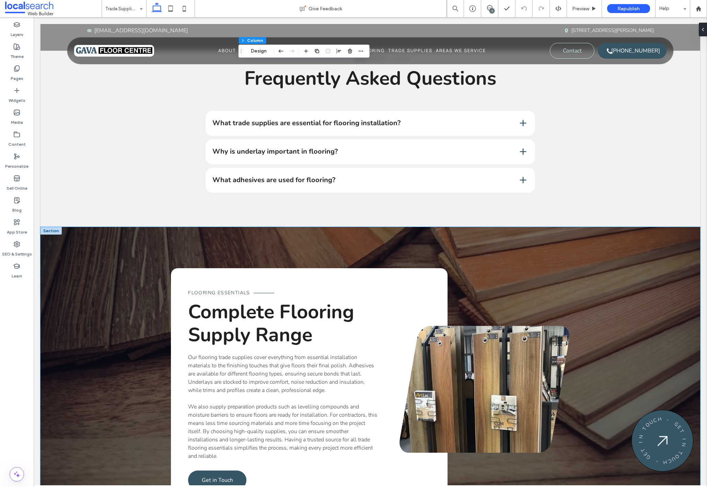
scroll to position [841, 0]
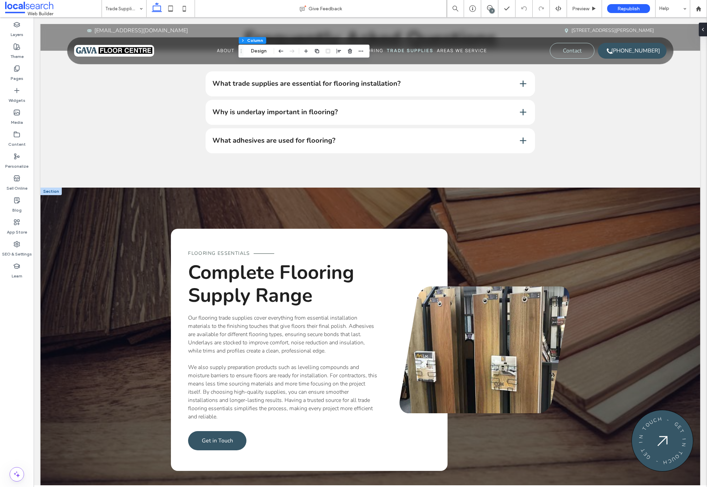
click at [281, 259] on span "Complete Flooring Supply Range" at bounding box center [271, 283] width 166 height 49
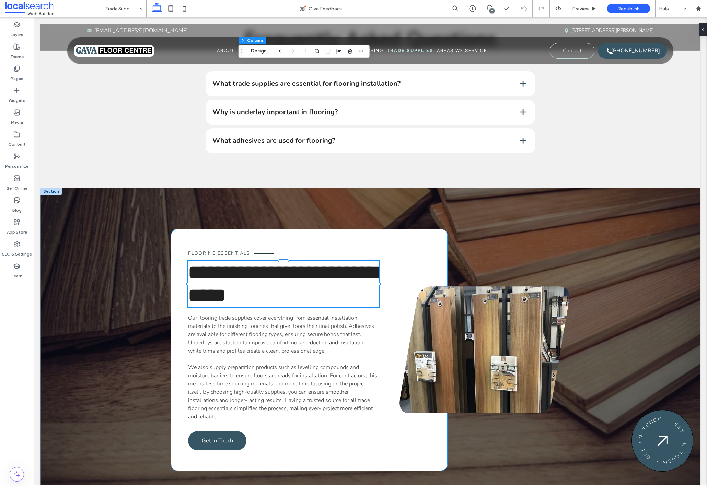
click at [281, 261] on div "**********" at bounding box center [283, 284] width 191 height 46
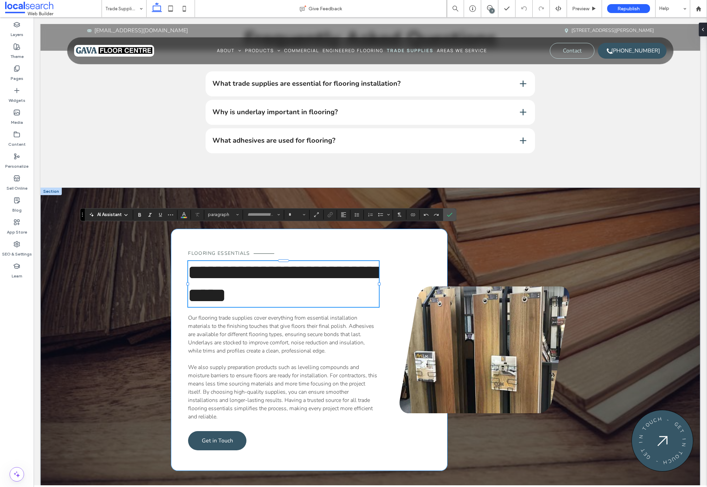
type input "******"
type input "**"
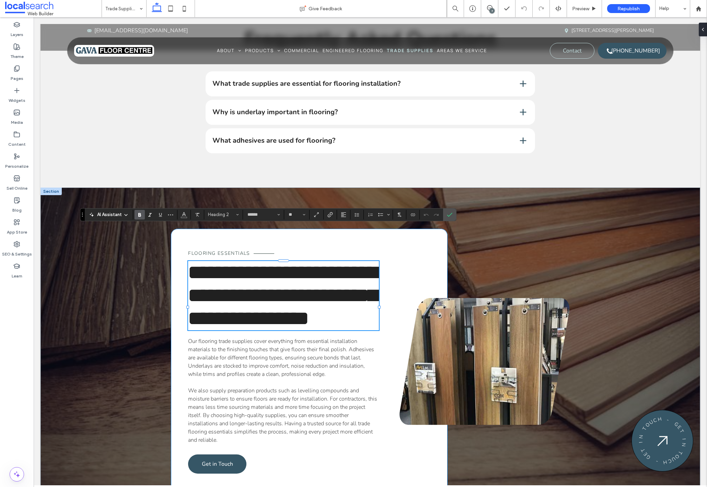
scroll to position [1, 0]
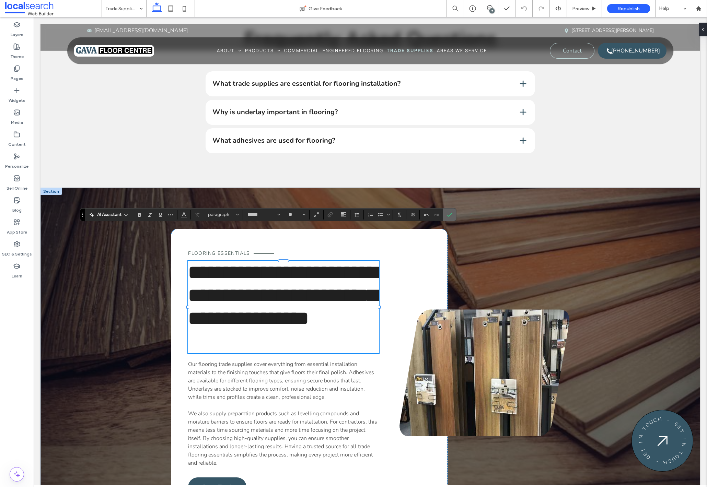
click at [446, 214] on label "Confirm" at bounding box center [449, 215] width 10 height 12
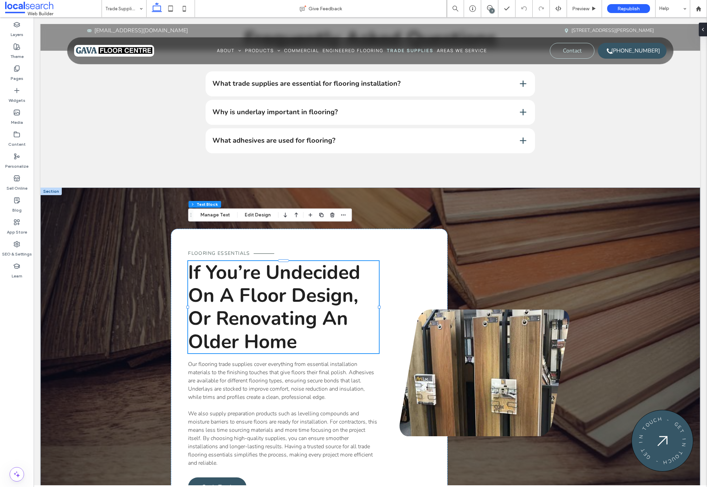
click at [289, 410] on span "We also supply preparation products such as levelling compounds and moisture ba…" at bounding box center [282, 438] width 189 height 57
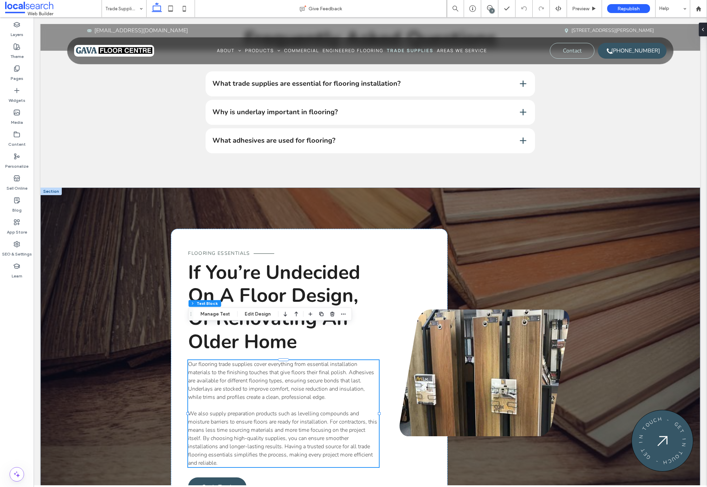
click at [289, 410] on span "We also supply preparation products such as levelling compounds and moisture ba…" at bounding box center [282, 438] width 189 height 57
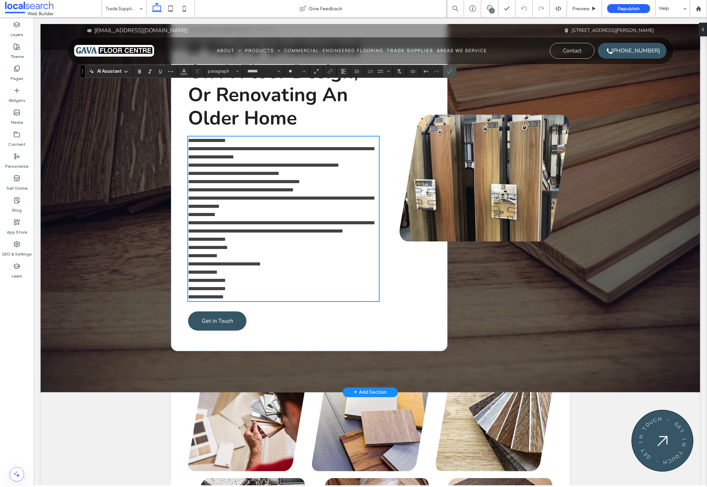
scroll to position [1015, 0]
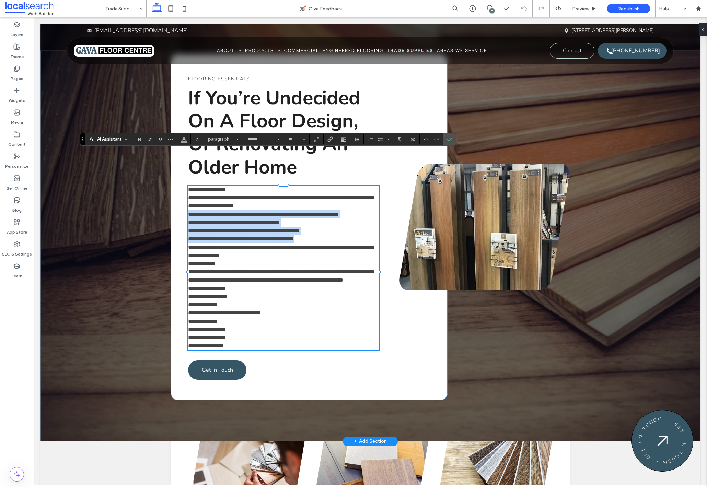
drag, startPoint x: 318, startPoint y: 204, endPoint x: 186, endPoint y: 180, distance: 134.6
click at [186, 180] on div "**********" at bounding box center [309, 227] width 276 height 346
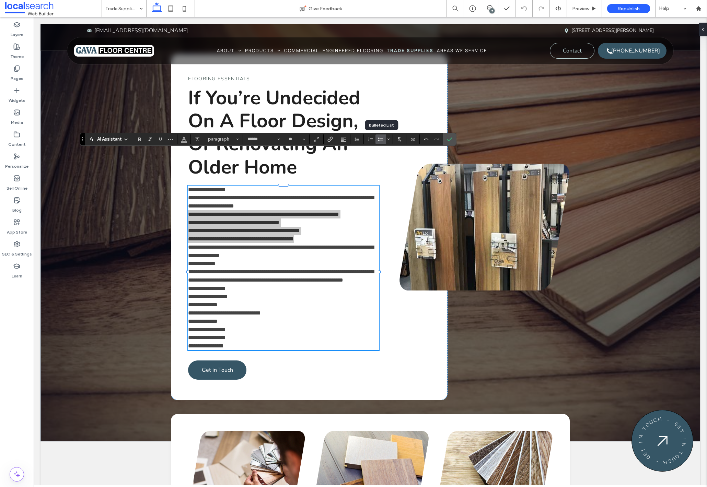
click at [379, 140] on use "Bulleted List" at bounding box center [380, 139] width 5 height 3
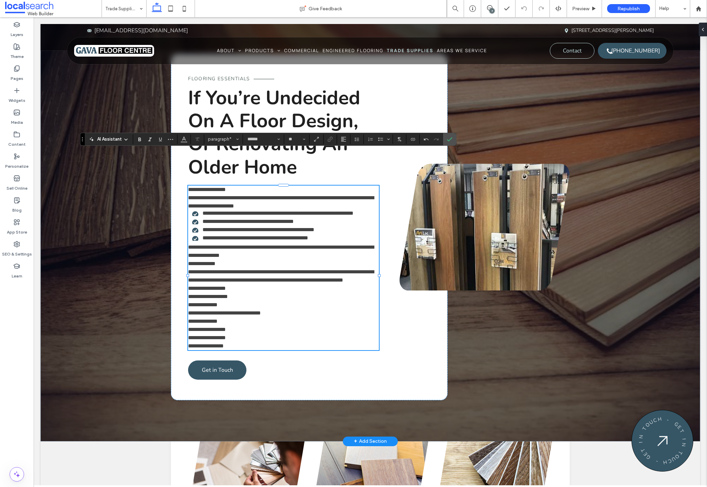
click at [294, 194] on p "**********" at bounding box center [283, 202] width 191 height 16
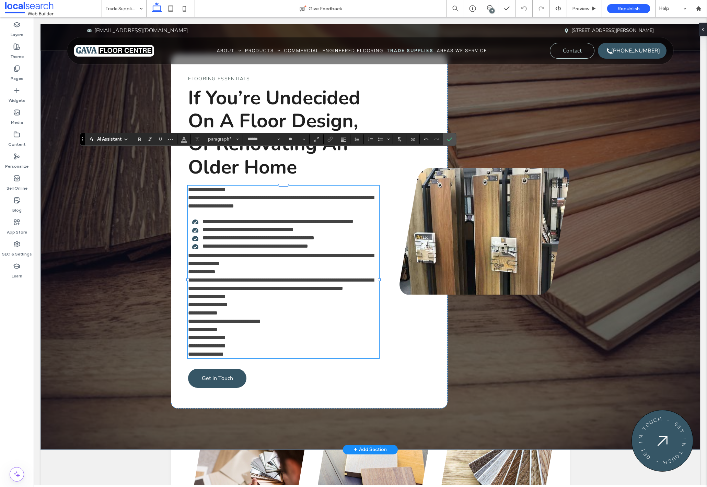
click at [189, 253] on span "**********" at bounding box center [281, 259] width 186 height 13
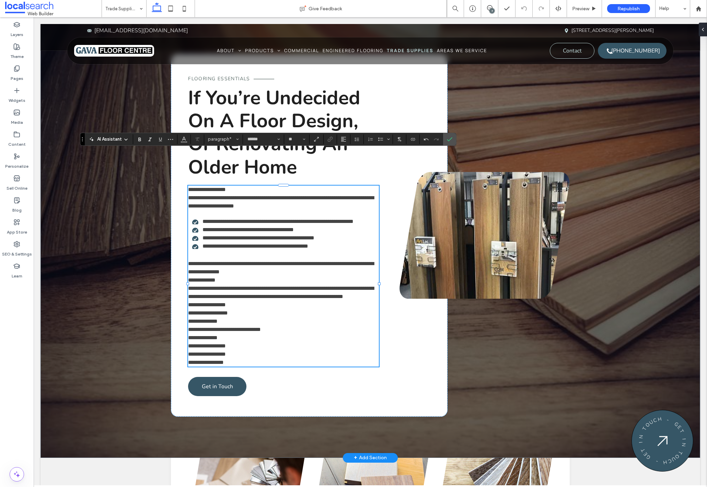
click at [264, 260] on p "**********" at bounding box center [283, 268] width 191 height 16
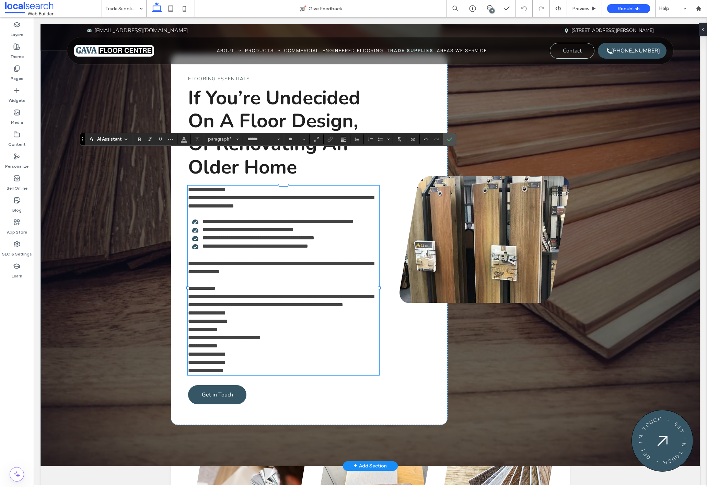
click at [226, 310] on span "**********" at bounding box center [207, 312] width 38 height 5
click at [228, 293] on p "**********" at bounding box center [283, 301] width 191 height 16
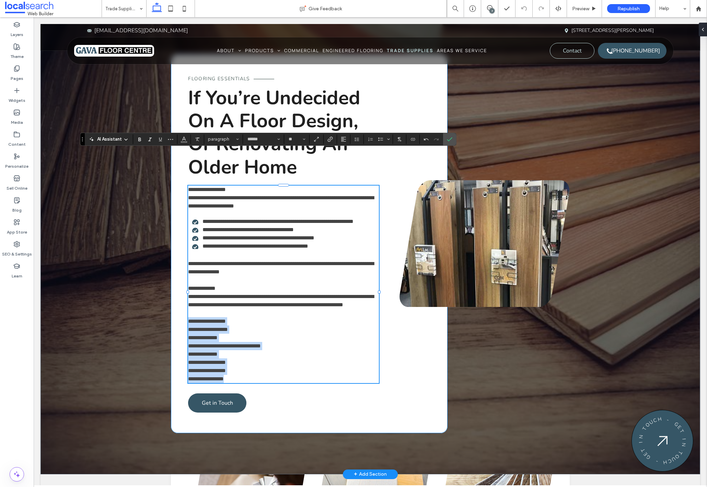
drag, startPoint x: 243, startPoint y: 360, endPoint x: 186, endPoint y: 304, distance: 79.8
click at [186, 304] on div "**********" at bounding box center [309, 243] width 276 height 379
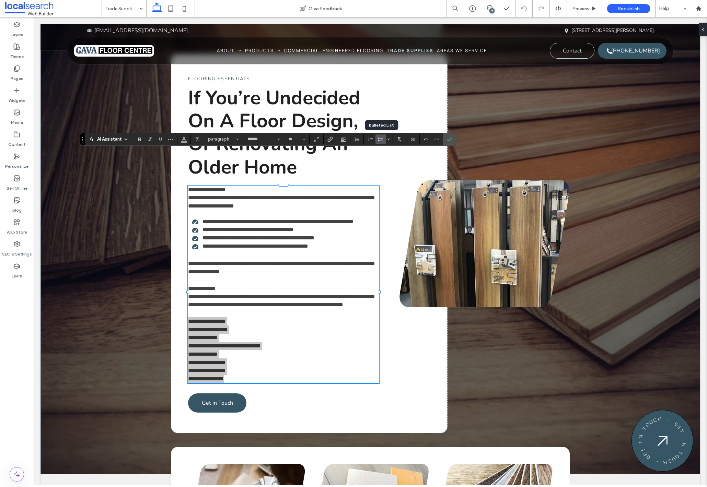
click at [379, 141] on icon "Bulleted List" at bounding box center [380, 139] width 5 height 5
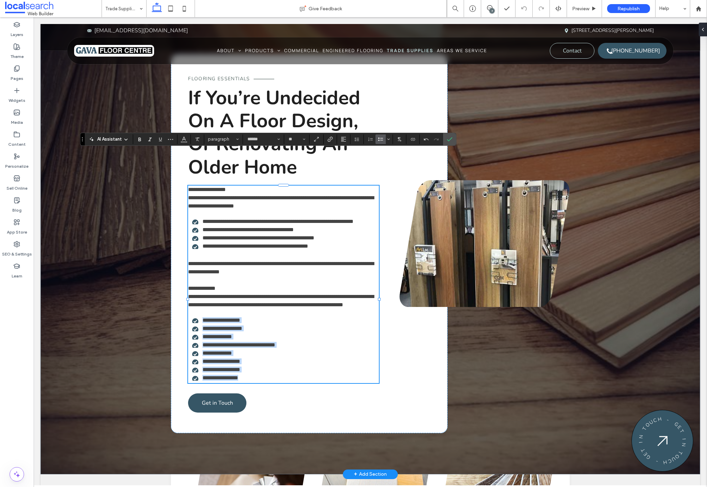
click at [326, 367] on li "**********" at bounding box center [285, 370] width 187 height 6
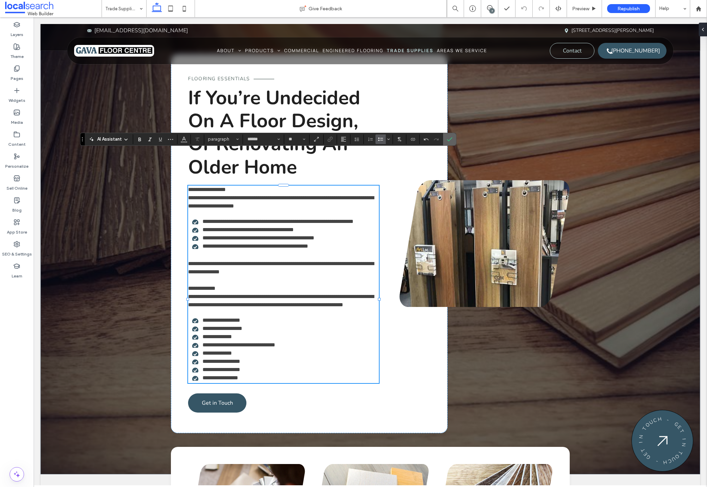
click at [450, 139] on icon "Confirm" at bounding box center [449, 139] width 5 height 5
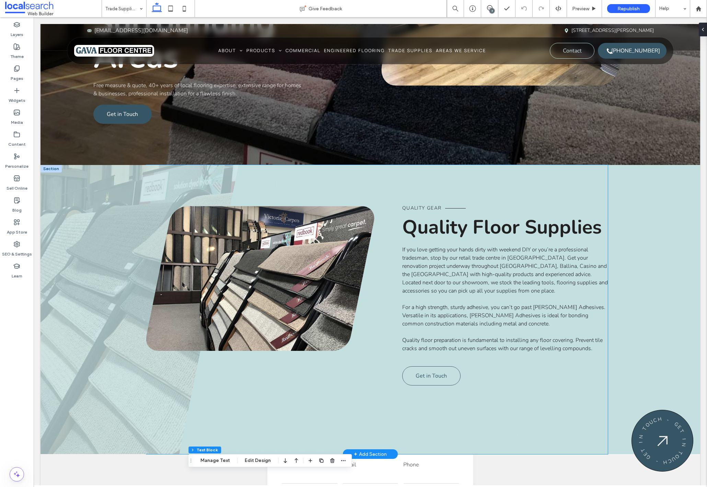
scroll to position [194, 0]
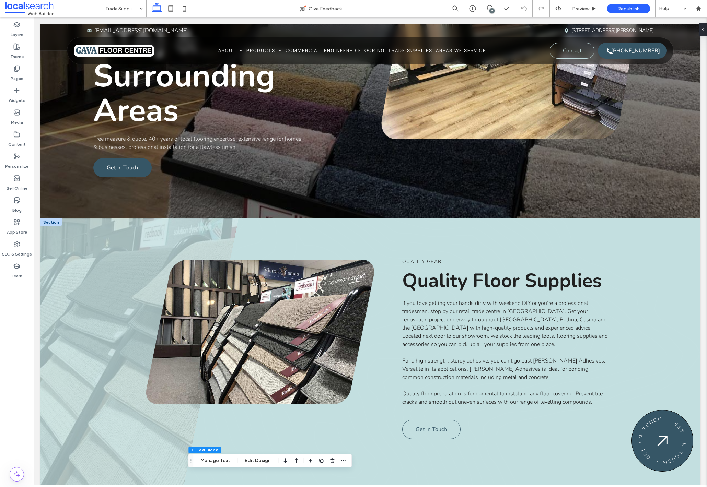
click at [42, 218] on div at bounding box center [50, 222] width 21 height 8
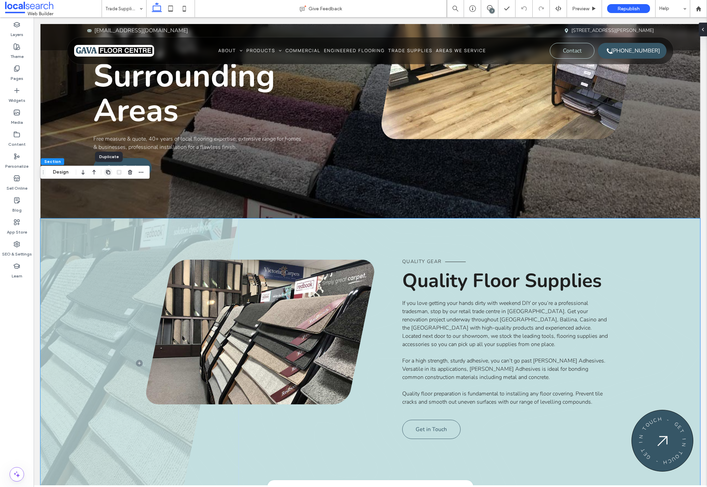
click at [106, 173] on use "button" at bounding box center [108, 172] width 4 height 4
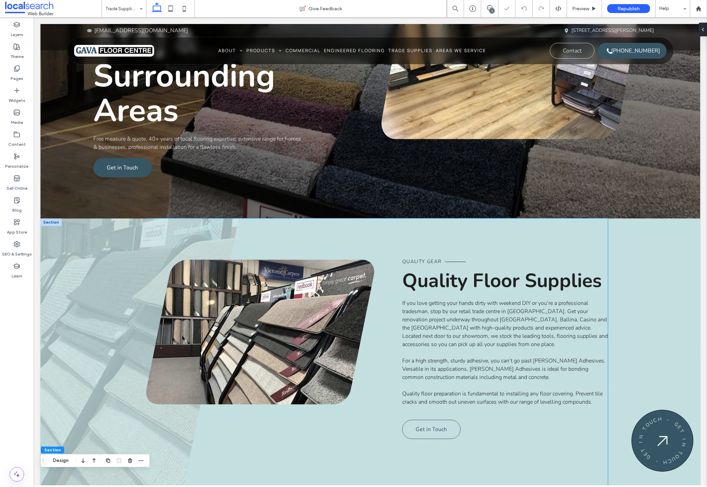
scroll to position [327, 0]
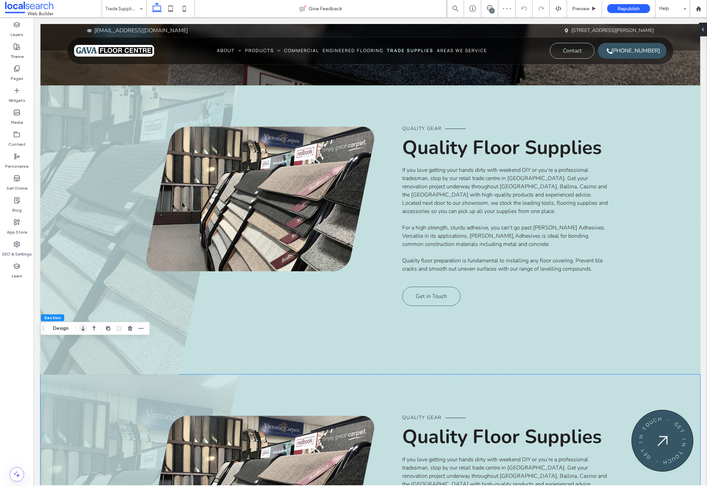
click at [84, 330] on icon "button" at bounding box center [83, 328] width 8 height 12
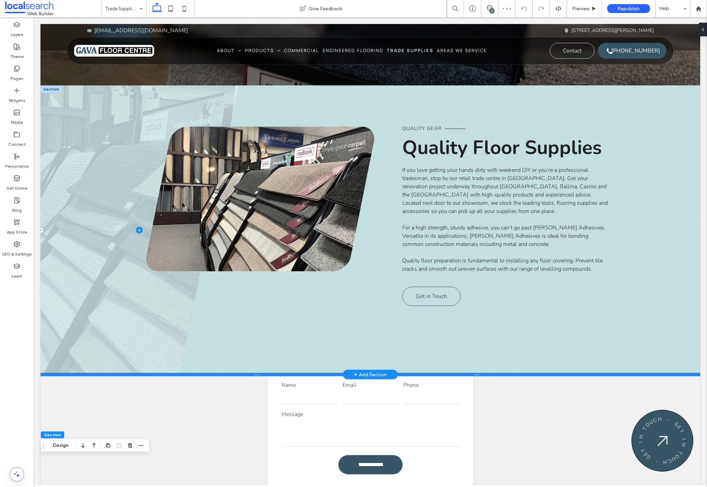
scroll to position [459, 0]
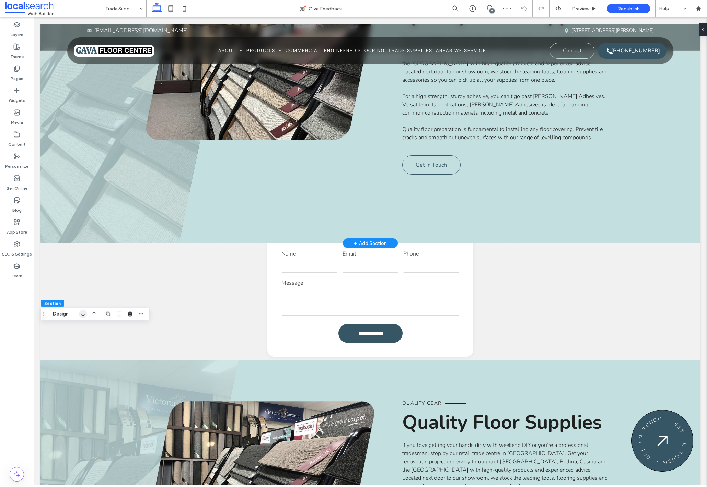
click at [83, 312] on use "button" at bounding box center [82, 314] width 3 height 5
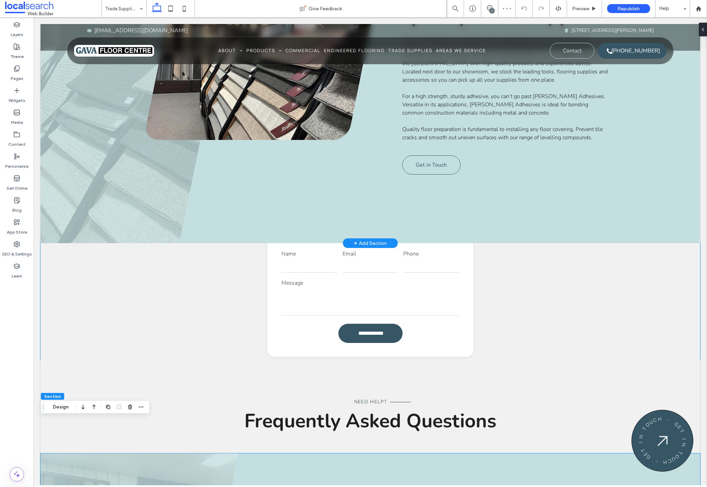
scroll to position [589, 0]
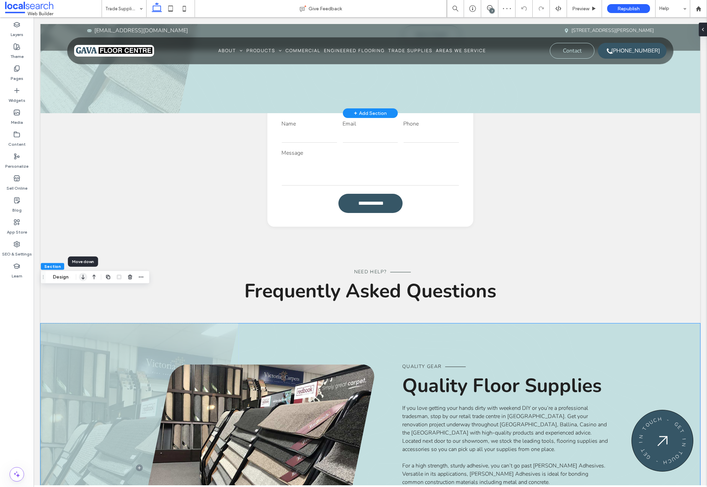
click at [85, 279] on icon "button" at bounding box center [83, 277] width 8 height 12
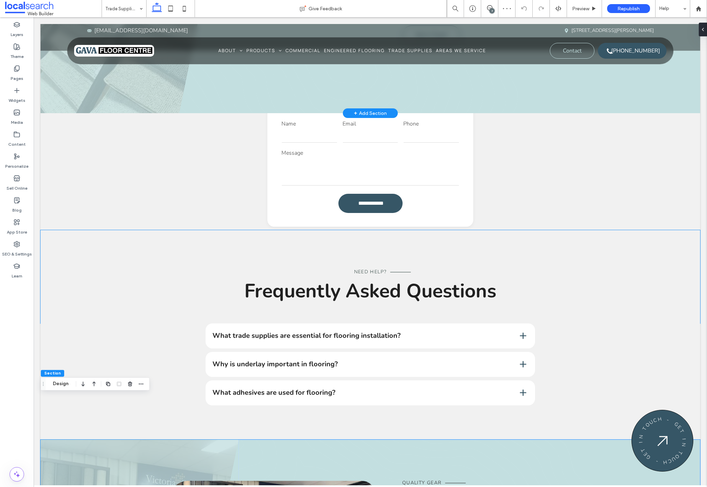
scroll to position [702, 0]
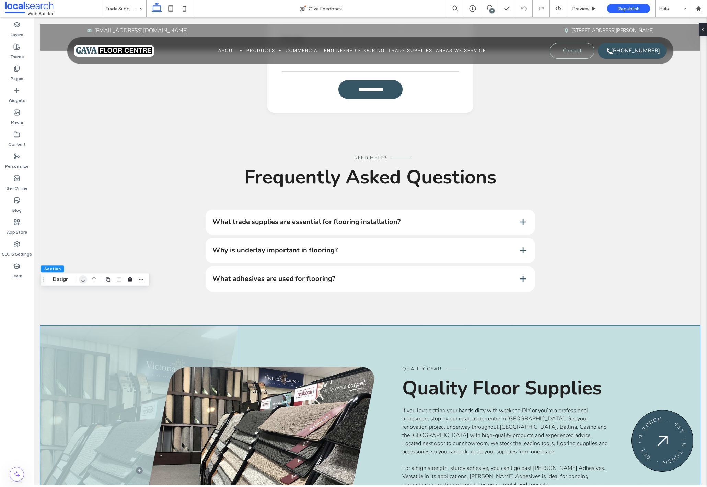
click at [84, 281] on use "button" at bounding box center [82, 279] width 3 height 5
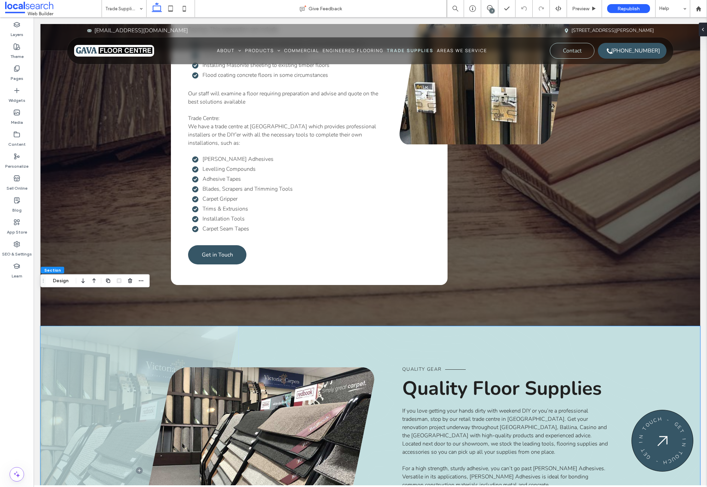
scroll to position [1258, 0]
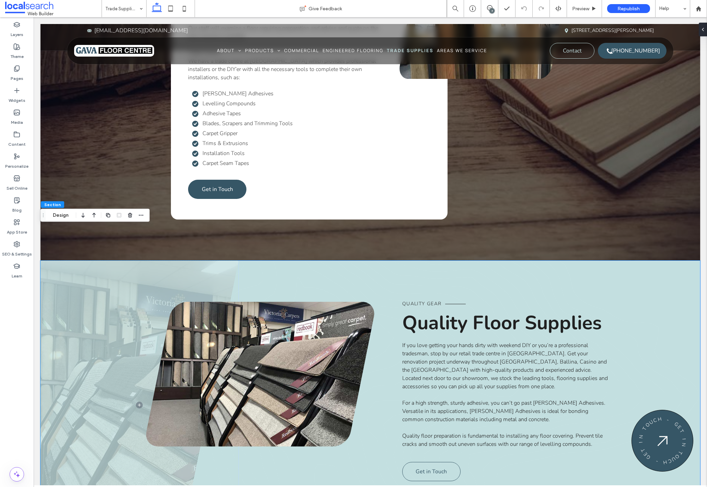
click at [501, 310] on span "Quality Floor Supplies" at bounding box center [501, 323] width 199 height 26
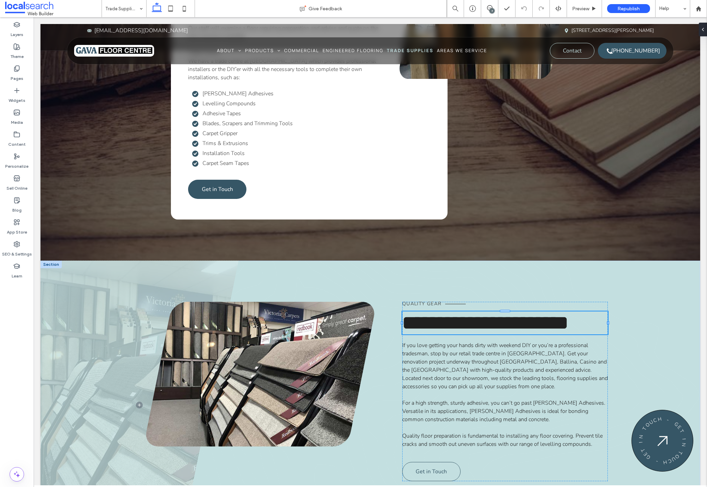
type input "******"
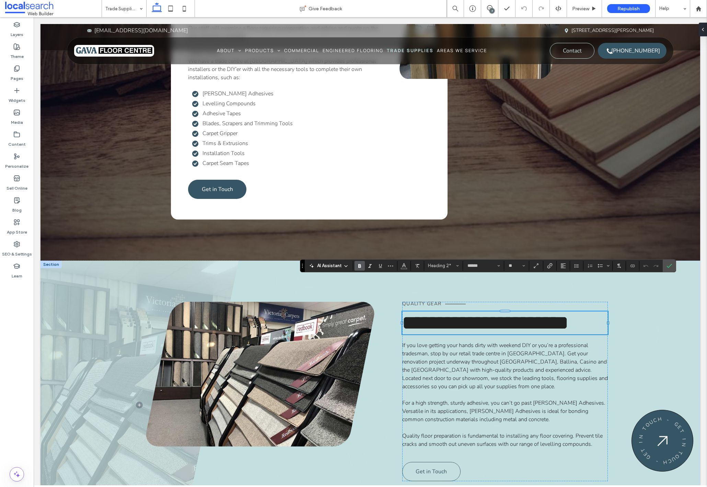
type input "**"
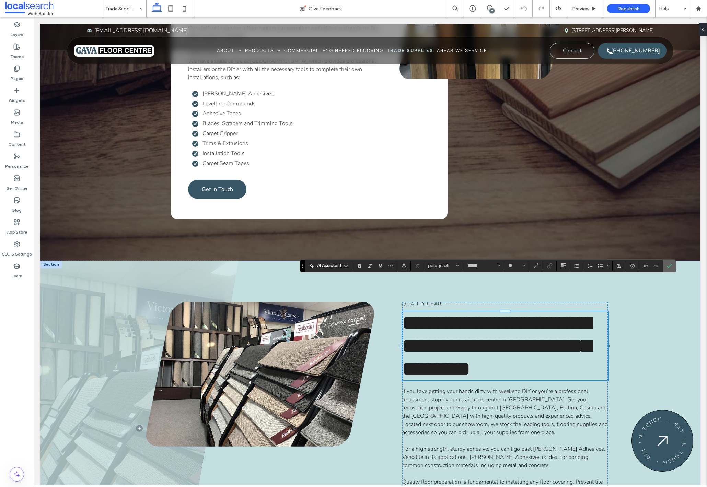
click at [668, 267] on use "Confirm" at bounding box center [668, 266] width 5 height 4
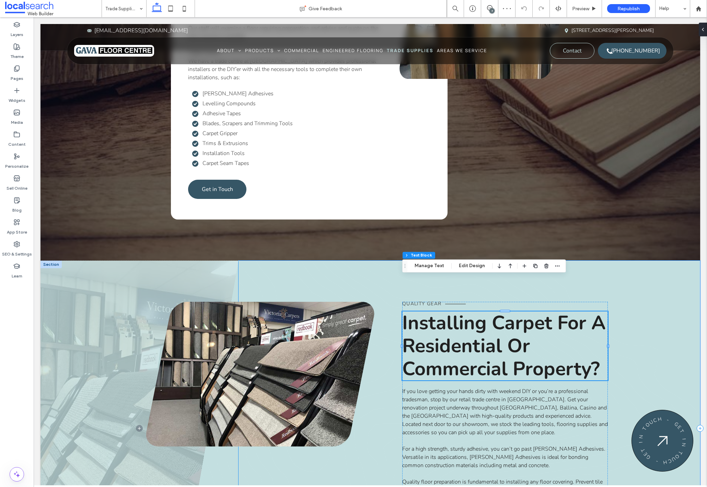
click at [636, 329] on div "Quality Gear Installing Carpet For A Residential Or Commercial Property? If you…" at bounding box center [468, 428] width 461 height 335
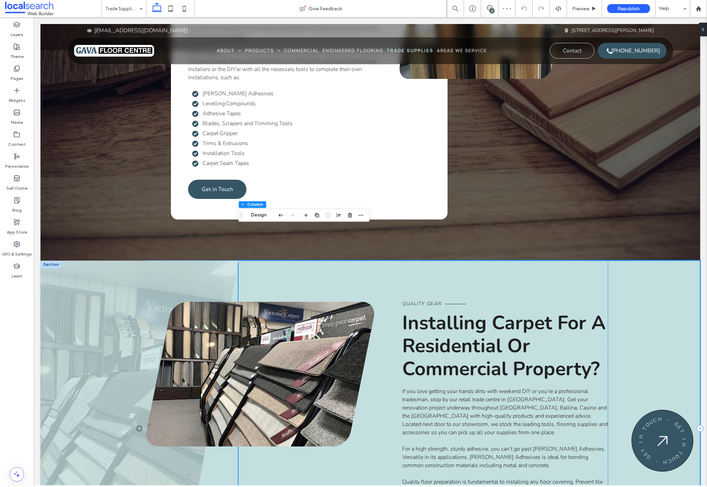
click at [419, 300] on span "Quality Gear" at bounding box center [421, 303] width 39 height 7
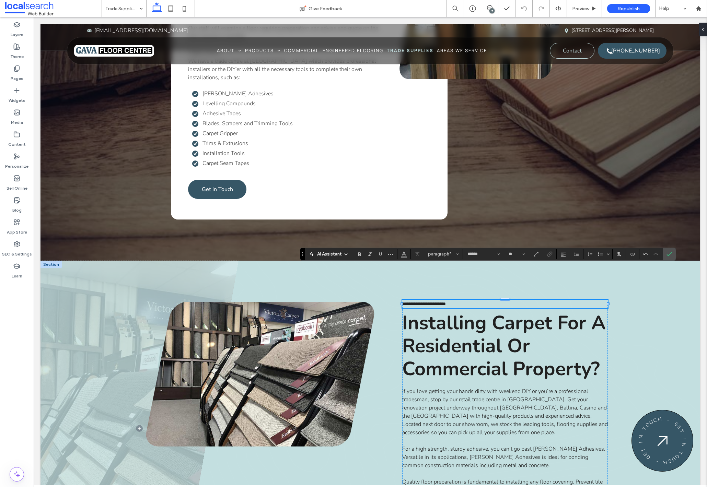
click at [502, 401] on p "If you love getting your hands dirty with weekend DIY or you’re a professional …" at bounding box center [504, 411] width 205 height 49
click at [502, 401] on div "If you love getting your hands dirty with weekend DIY or you’re a professional …" at bounding box center [504, 440] width 205 height 107
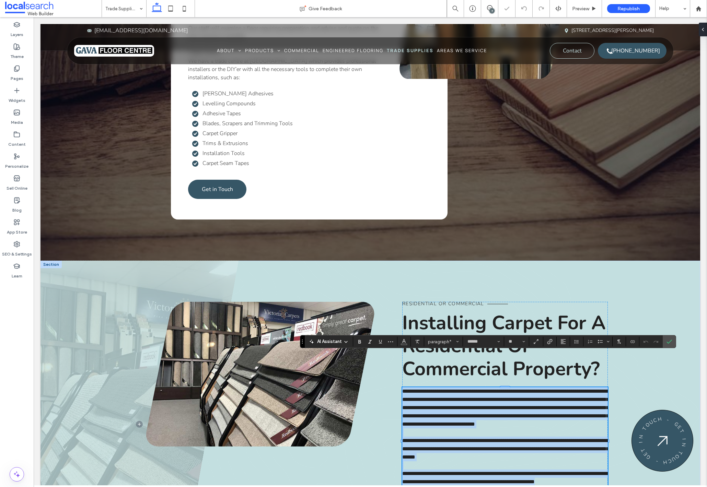
scroll to position [0, 0]
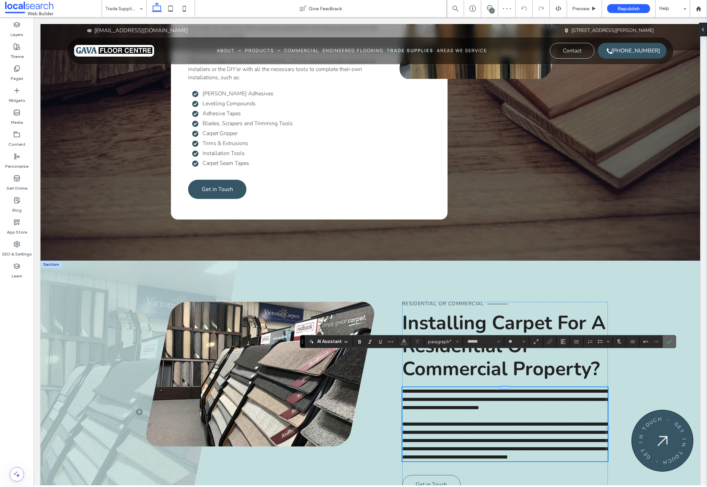
click at [671, 340] on icon "Confirm" at bounding box center [668, 341] width 5 height 5
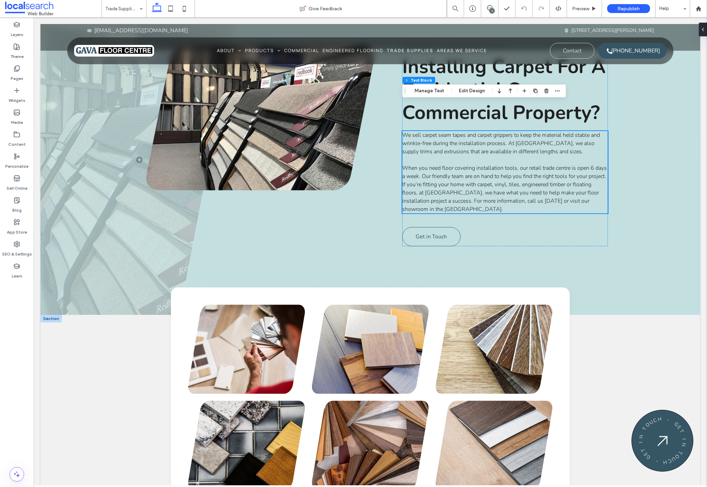
scroll to position [1298, 0]
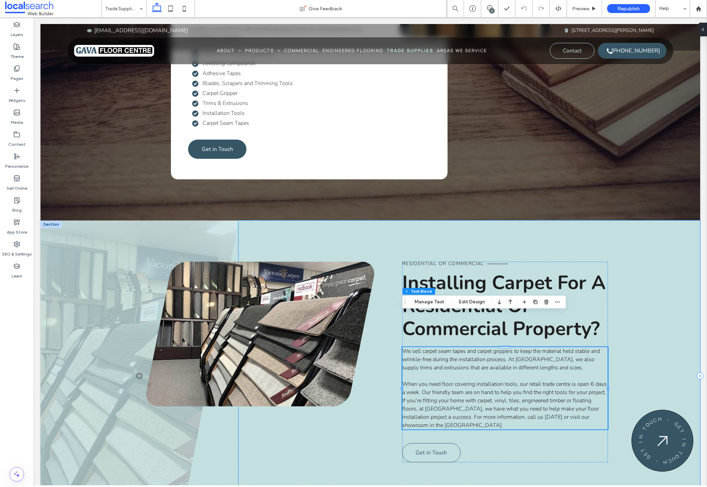
click at [652, 318] on div "Residential or Commercial Installing Carpet For A Residential Or Commercial Pro…" at bounding box center [468, 376] width 461 height 311
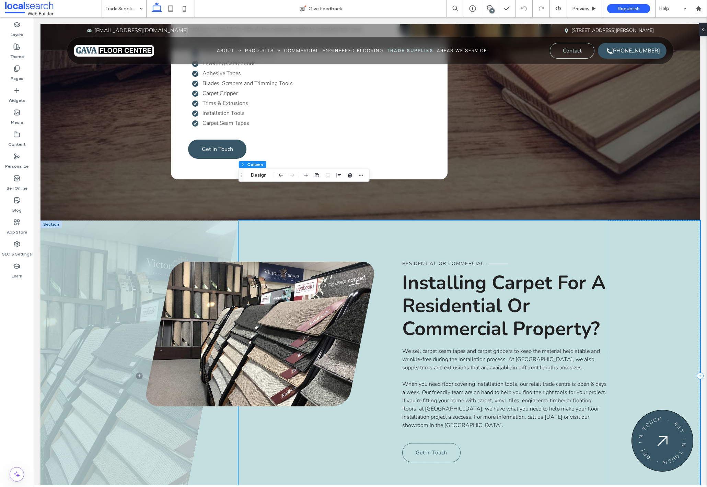
scroll to position [1465, 0]
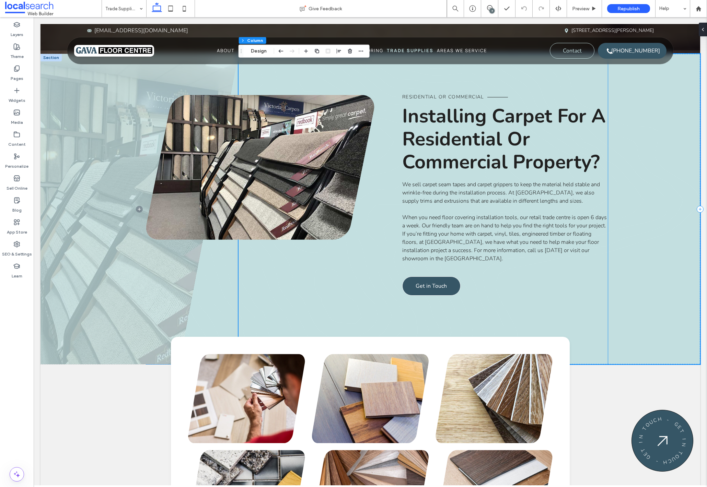
click at [433, 282] on span "Get in Touch" at bounding box center [430, 286] width 31 height 8
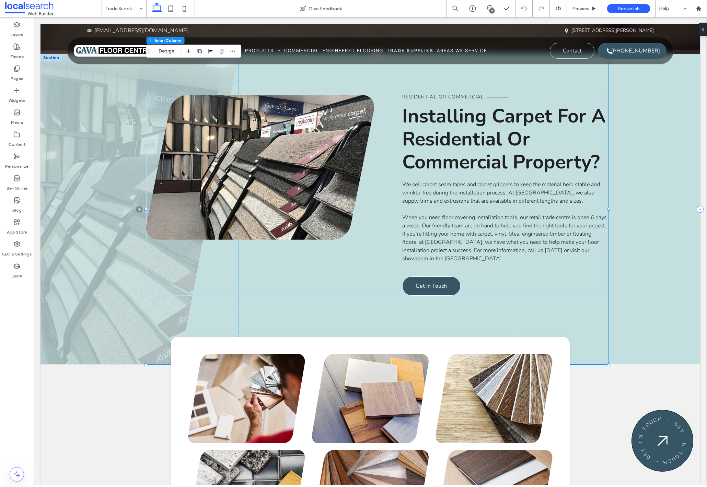
click at [433, 282] on span "Get in Touch" at bounding box center [430, 286] width 31 height 8
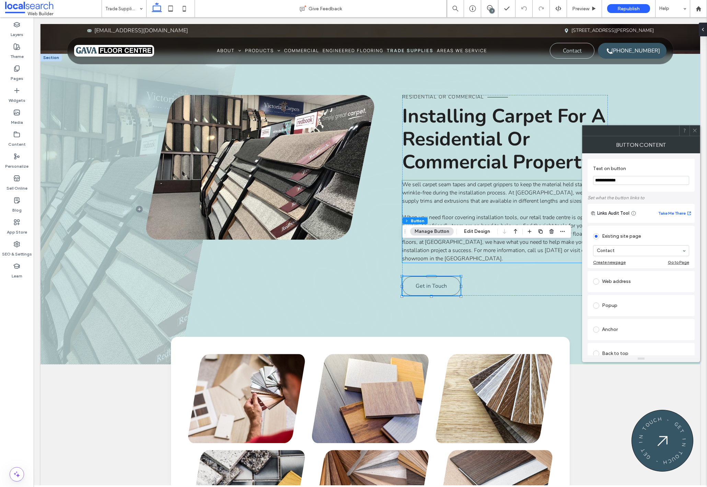
drag, startPoint x: 673, startPoint y: 197, endPoint x: 580, endPoint y: 180, distance: 94.5
type input "*******"
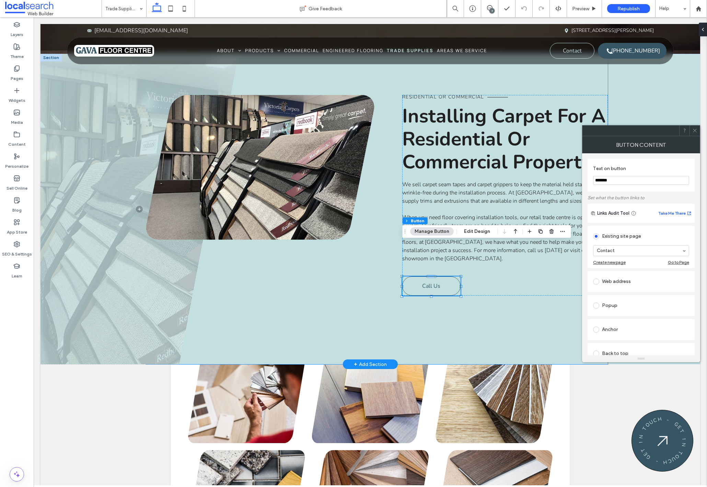
click at [512, 268] on div "Residential or Commercial Installing Carpet For A Residential Or Commercial Pro…" at bounding box center [376, 209] width 461 height 311
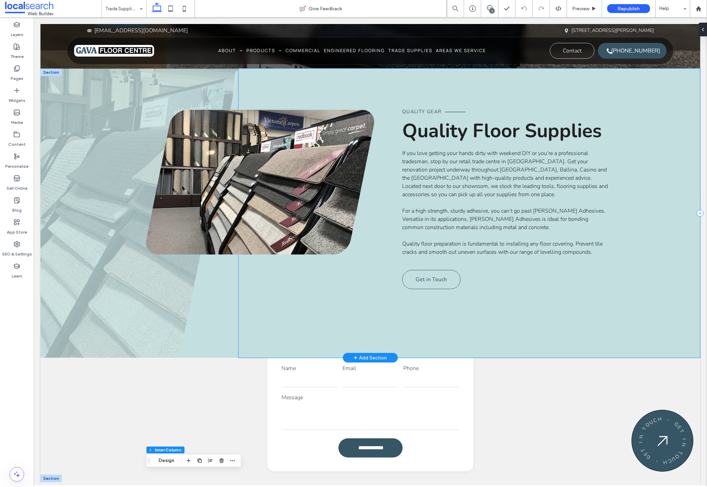
scroll to position [120, 0]
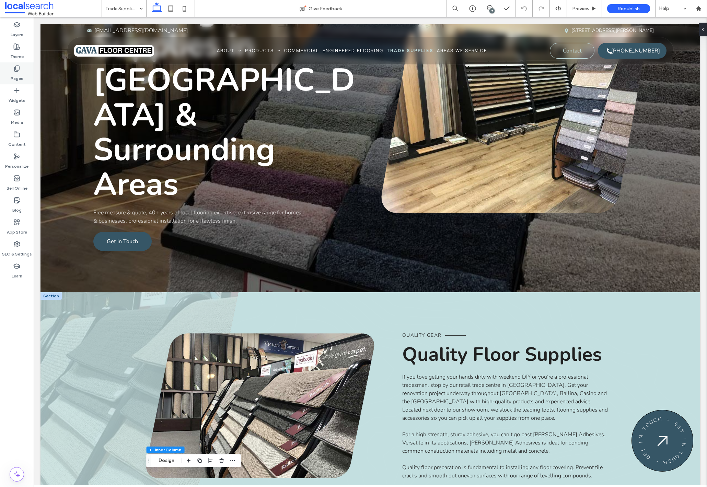
click at [13, 69] on div "Pages" at bounding box center [17, 73] width 34 height 22
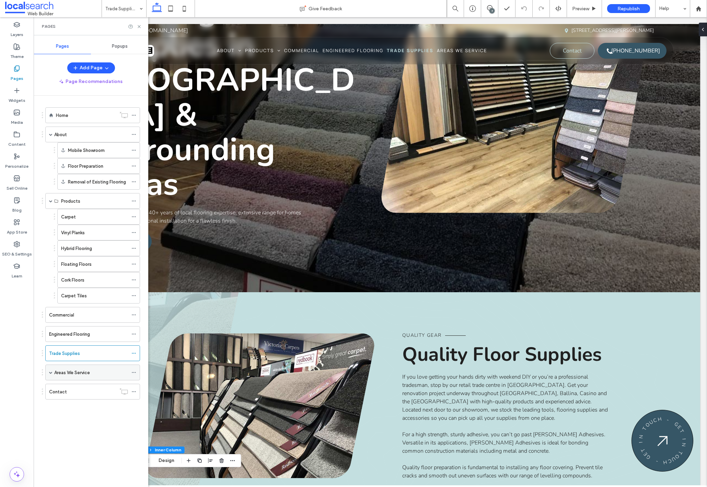
click at [65, 374] on label "Areas We Service" at bounding box center [72, 373] width 36 height 12
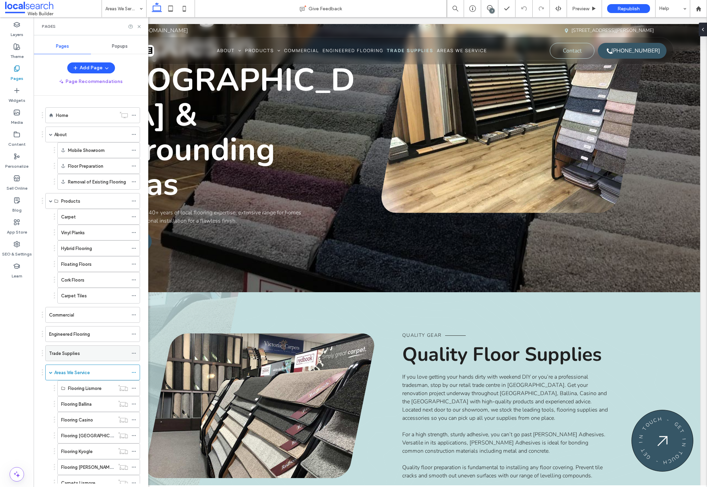
click at [81, 353] on div "Trade Supplies" at bounding box center [88, 353] width 79 height 7
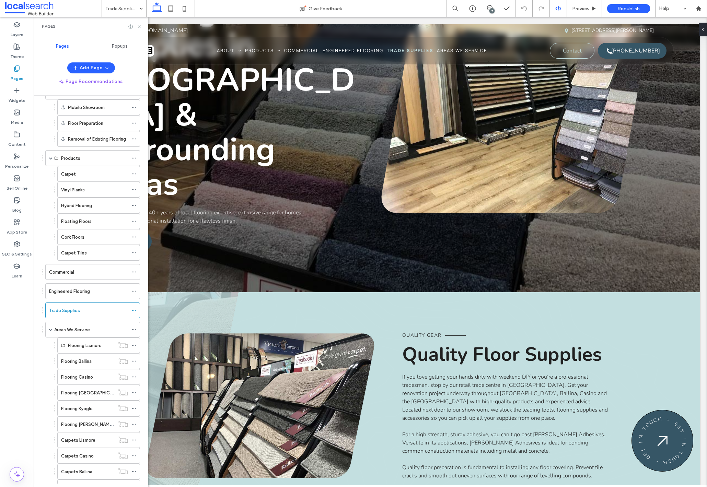
scroll to position [108, 0]
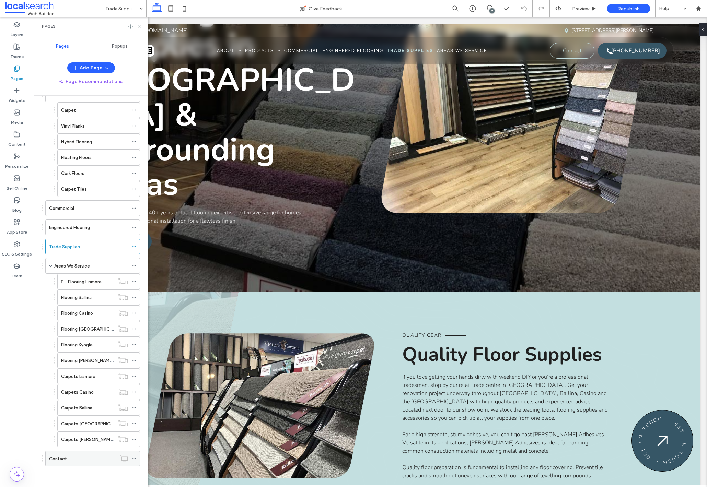
click at [50, 457] on label "Contact" at bounding box center [58, 459] width 18 height 12
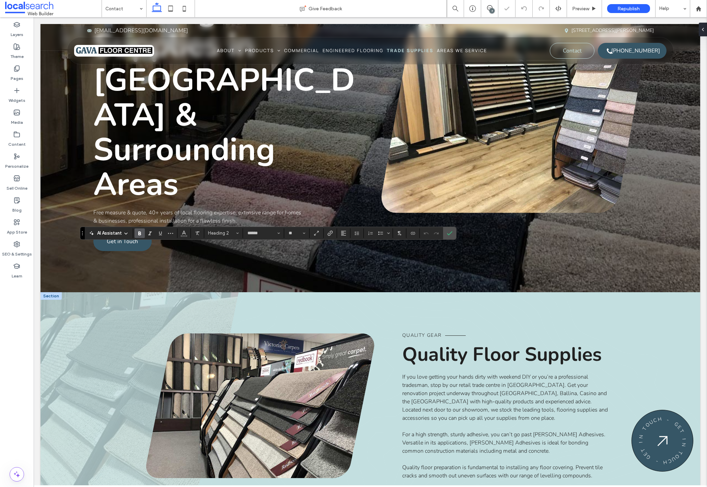
type input "**"
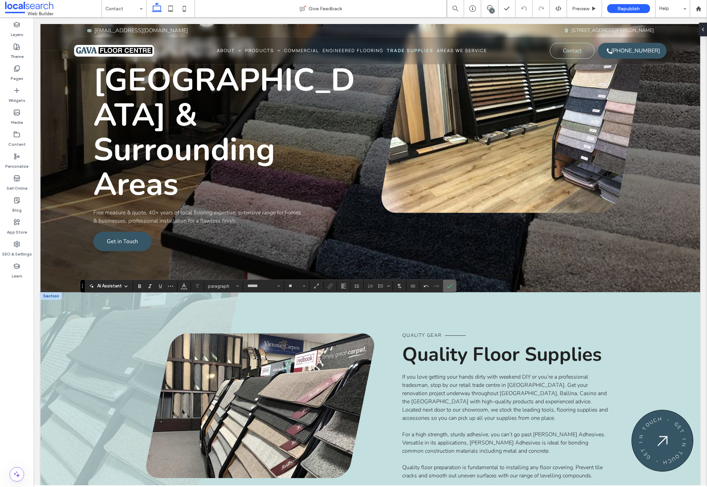
click at [451, 285] on icon "Confirm" at bounding box center [449, 285] width 5 height 5
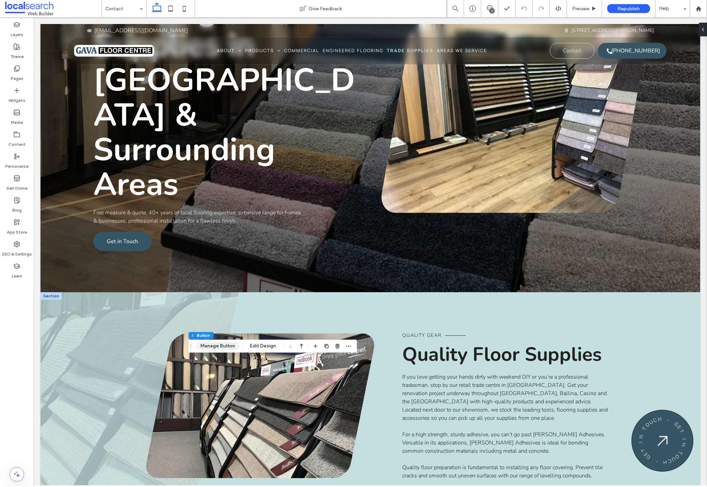
click at [220, 346] on button "Manage Button" at bounding box center [218, 346] width 44 height 8
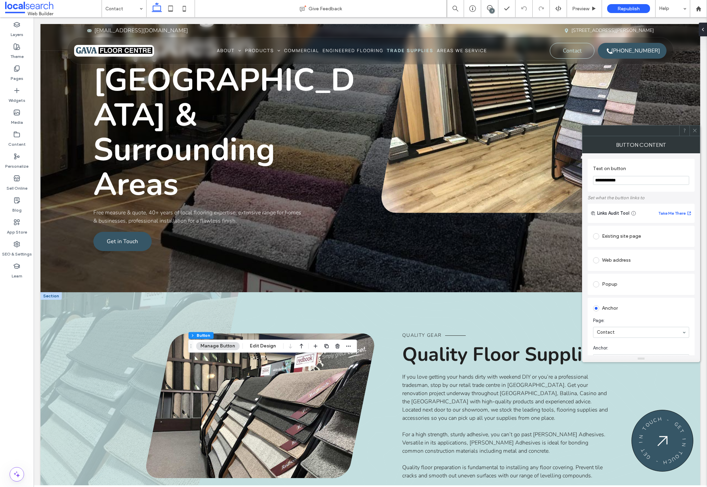
scroll to position [63, 0]
click at [696, 131] on icon at bounding box center [694, 130] width 5 height 5
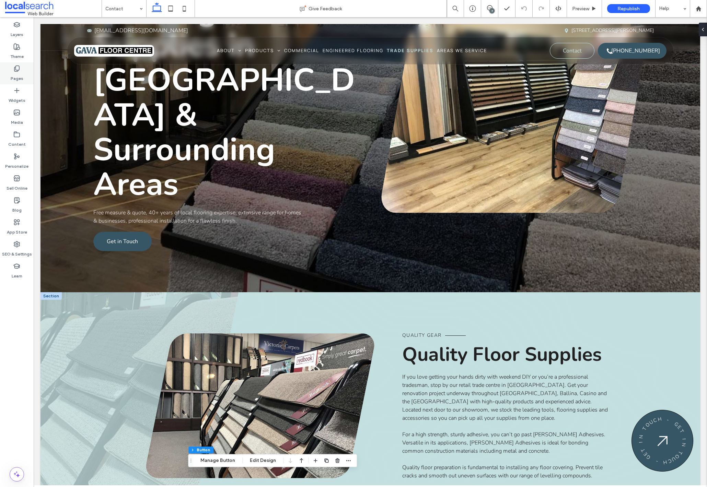
click at [19, 68] on use at bounding box center [16, 69] width 5 height 6
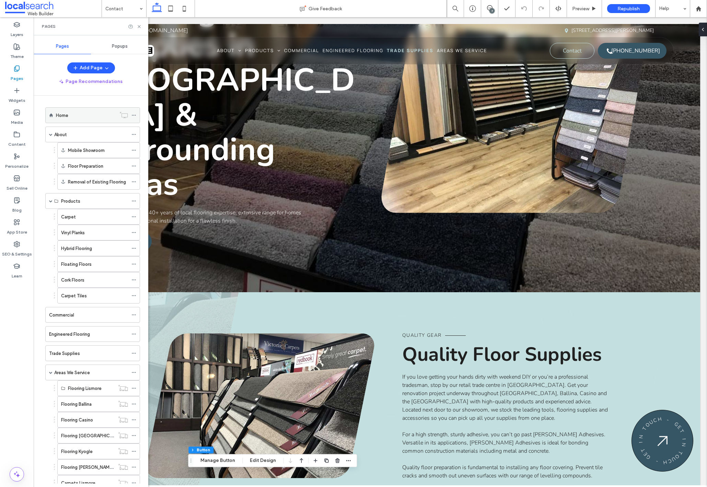
click at [70, 119] on div "Home" at bounding box center [86, 115] width 60 height 15
click at [140, 24] on icon at bounding box center [139, 26] width 5 height 5
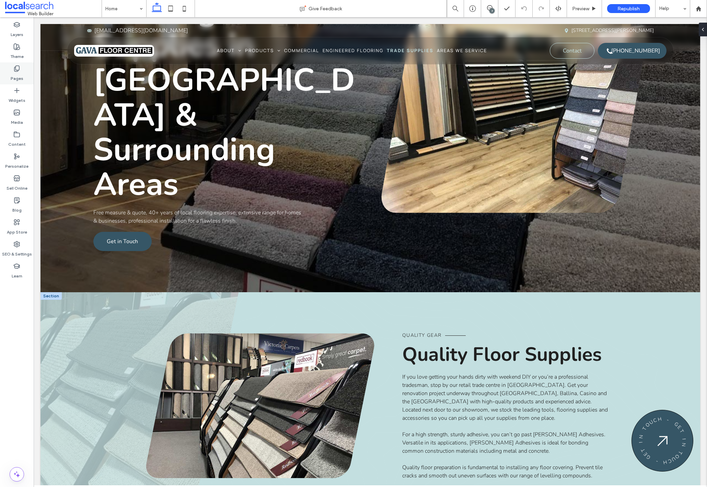
click at [17, 70] on use at bounding box center [16, 69] width 5 height 6
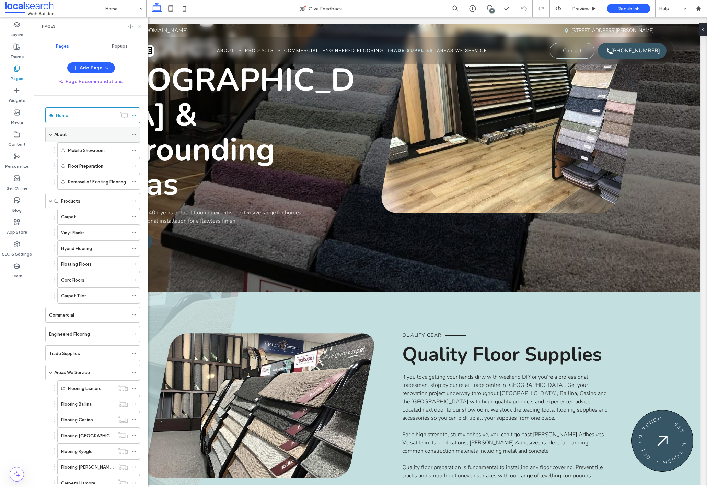
click at [86, 135] on div "About" at bounding box center [91, 134] width 74 height 7
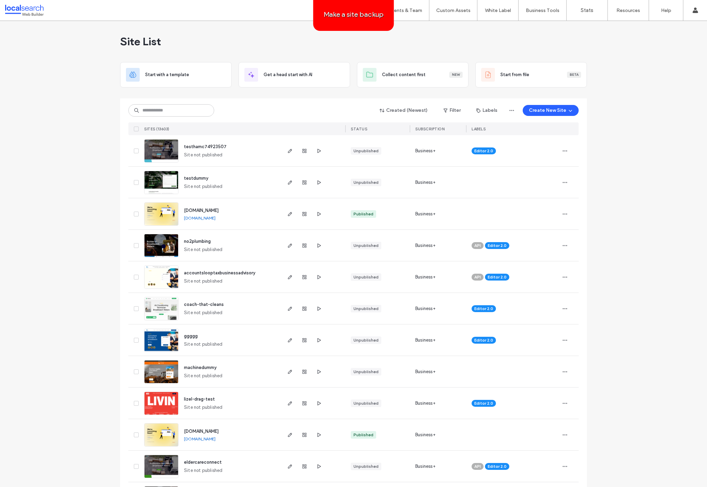
click at [168, 109] on input at bounding box center [171, 110] width 86 height 12
paste input "********"
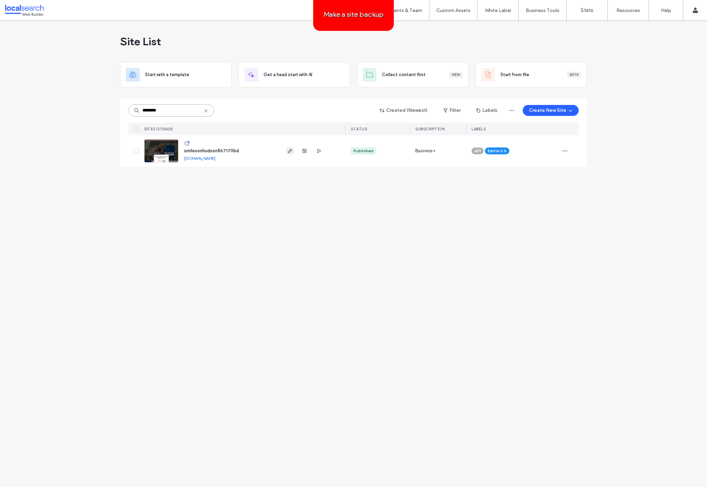
type input "********"
click at [292, 152] on icon "button" at bounding box center [289, 150] width 5 height 5
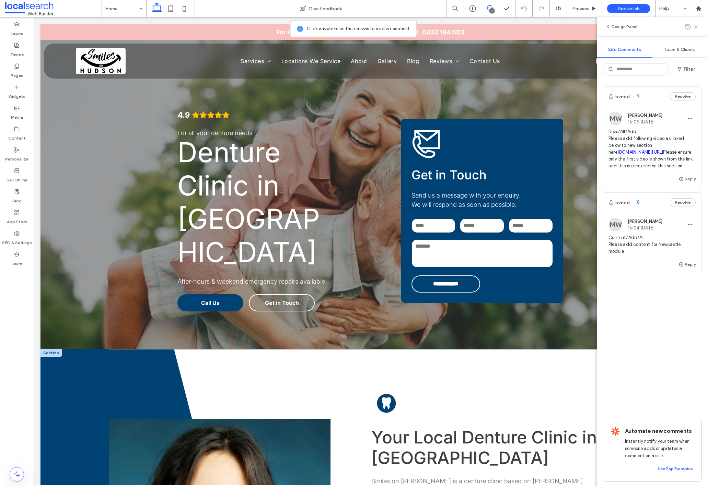
scroll to position [186, 0]
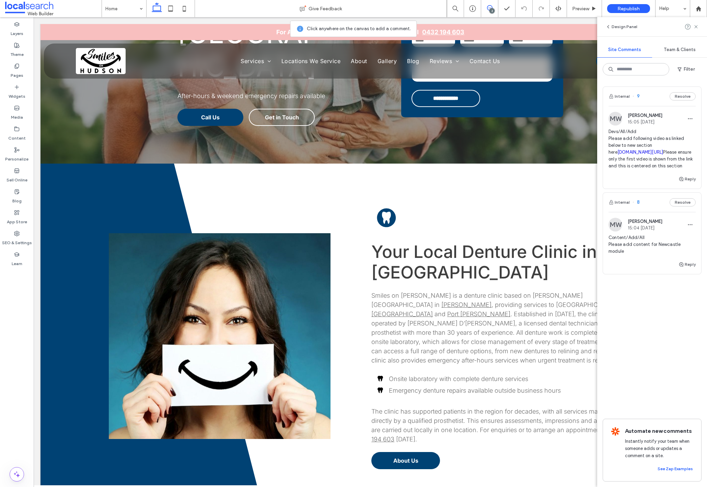
click at [647, 255] on span "Content/Add/All Please add content for Newcastle module" at bounding box center [651, 244] width 87 height 21
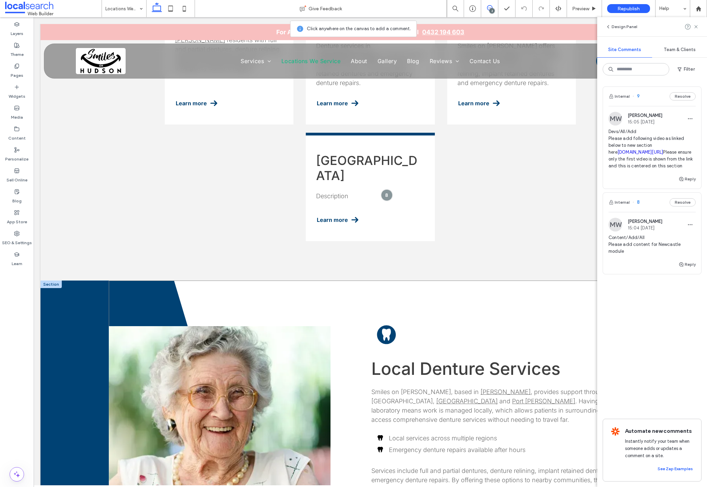
scroll to position [291, 0]
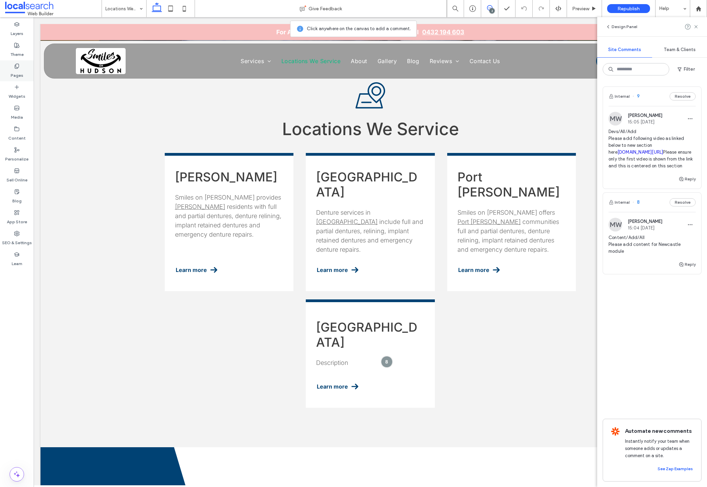
click at [17, 67] on use at bounding box center [17, 66] width 4 height 4
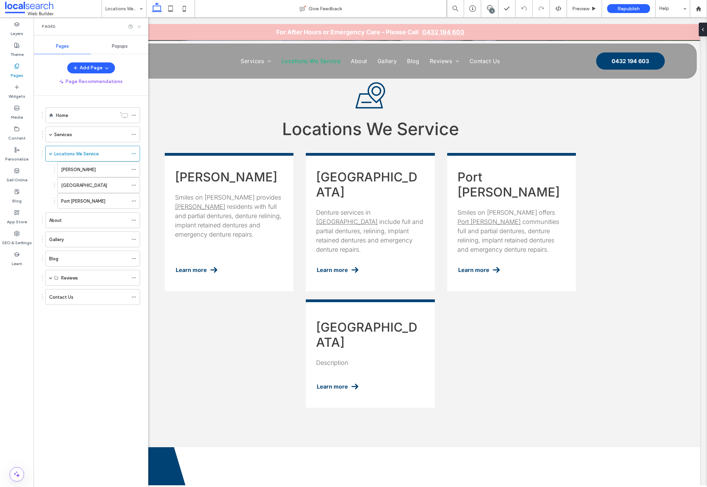
drag, startPoint x: 140, startPoint y: 26, endPoint x: 165, endPoint y: 79, distance: 58.9
click at [140, 26] on use at bounding box center [139, 26] width 3 height 3
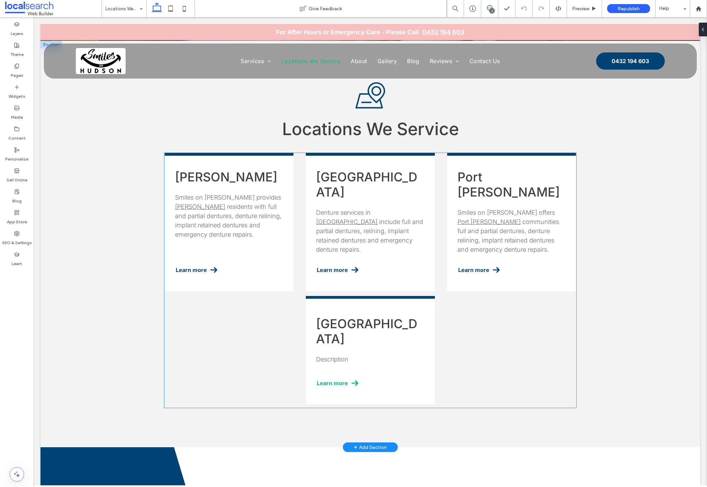
click at [347, 376] on link "Learn more" at bounding box center [364, 383] width 96 height 15
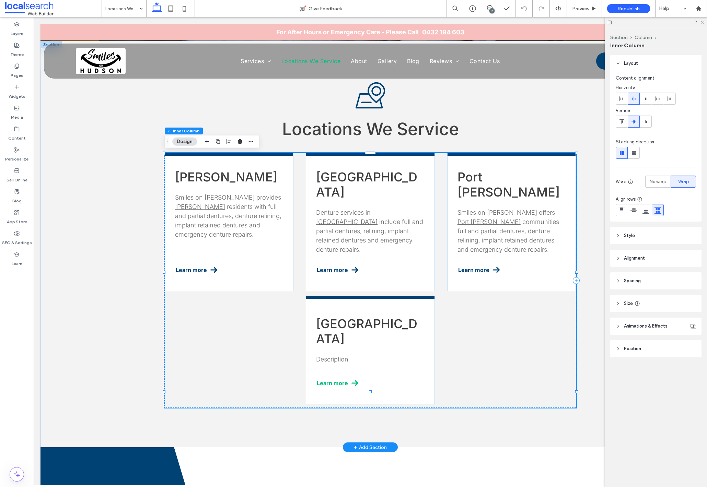
click at [347, 376] on link "Learn more" at bounding box center [364, 383] width 96 height 15
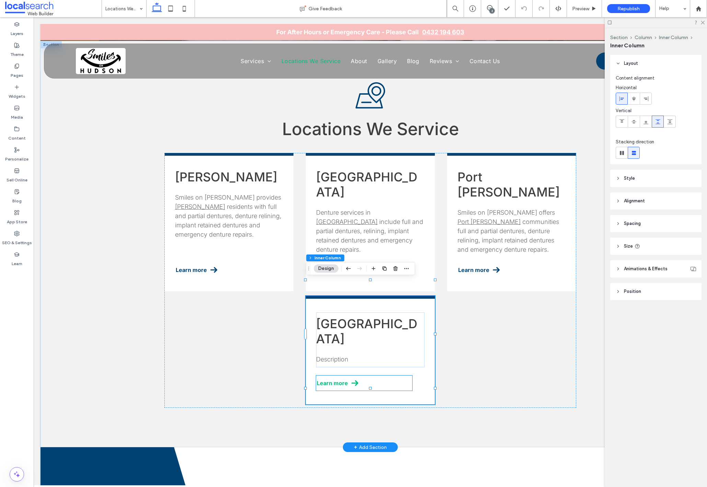
click at [345, 380] on span "Learn more" at bounding box center [332, 383] width 31 height 7
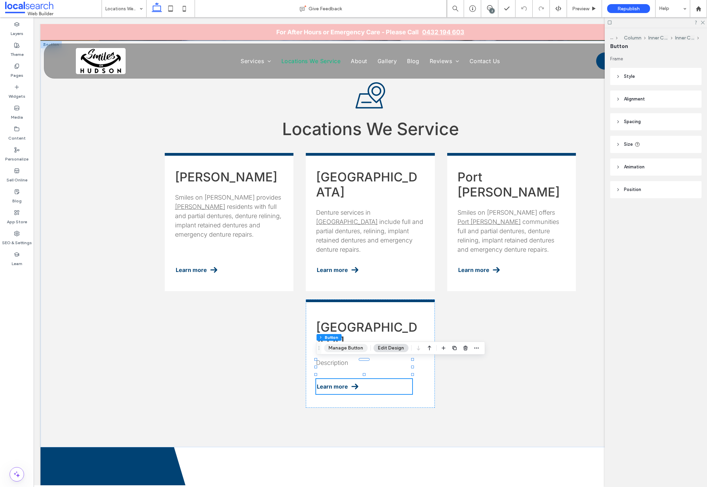
click at [343, 344] on button "Manage Button" at bounding box center [346, 348] width 44 height 8
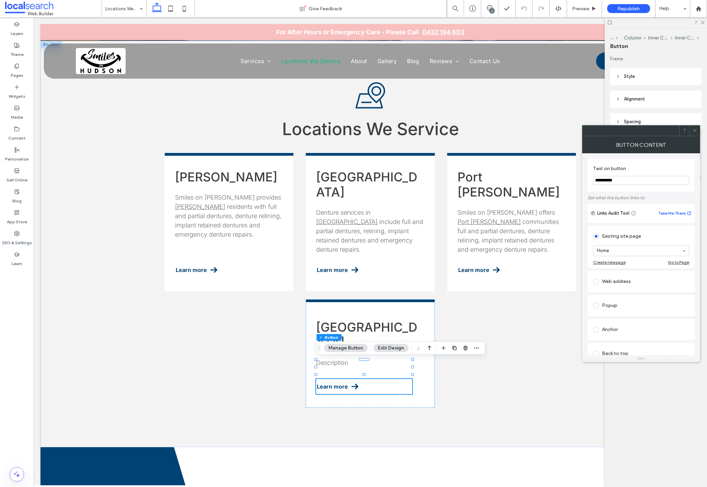
click at [693, 131] on icon at bounding box center [694, 130] width 5 height 5
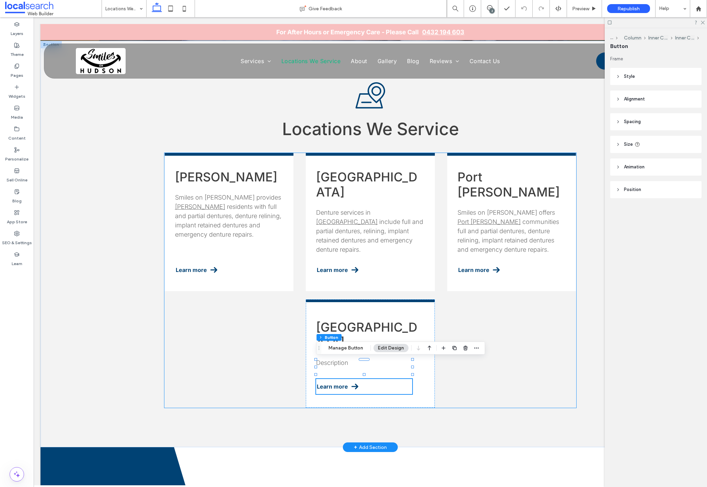
click at [566, 301] on div "Hamilton Smiles on Hudson provides Hamilton residents with full and partial den…" at bounding box center [370, 280] width 412 height 255
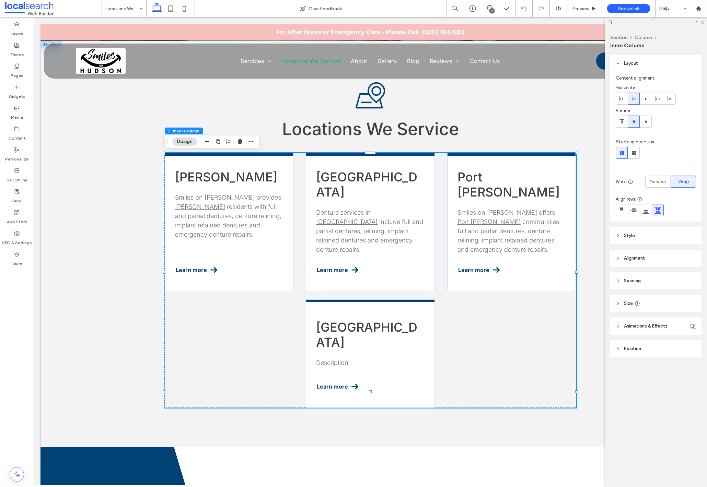
click at [489, 9] on div "2" at bounding box center [491, 10] width 5 height 5
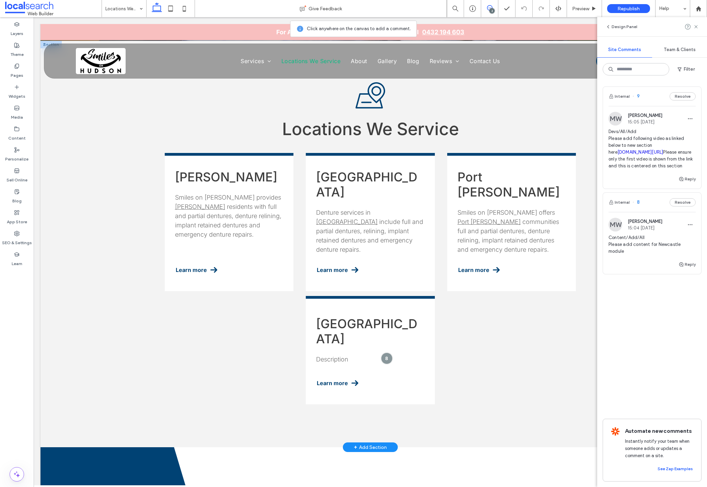
click at [335, 356] on span "Description" at bounding box center [332, 359] width 32 height 7
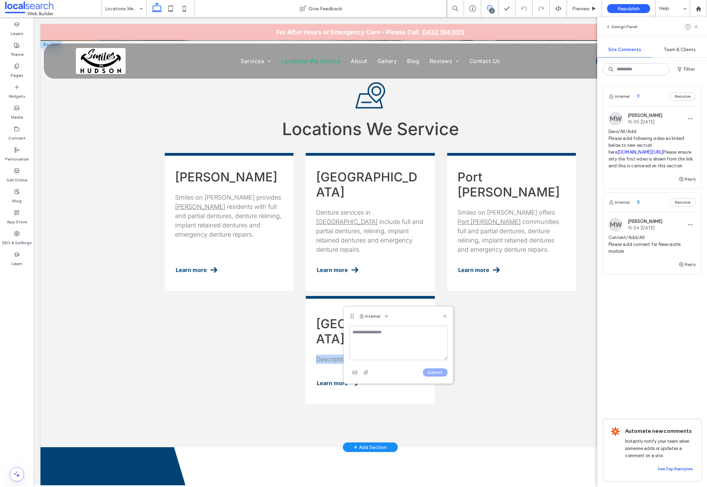
click at [335, 355] on div "Description" at bounding box center [370, 359] width 108 height 9
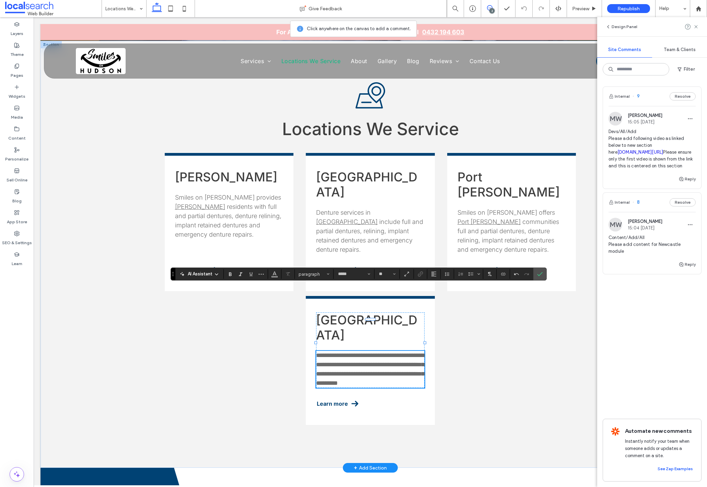
drag, startPoint x: 169, startPoint y: 321, endPoint x: 173, endPoint y: 276, distance: 45.1
click at [173, 276] on icon "Drag" at bounding box center [172, 274] width 1 height 4
click at [537, 273] on label "Confirm" at bounding box center [539, 274] width 10 height 12
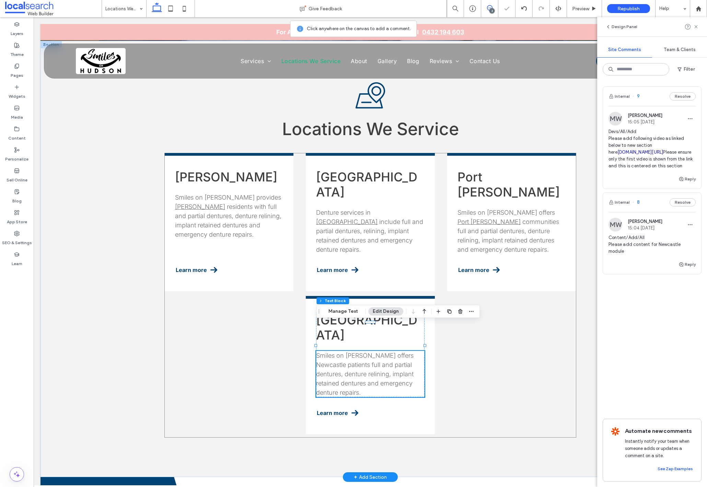
click at [252, 375] on div "Hamilton Smiles on Hudson provides Hamilton residents with full and partial den…" at bounding box center [370, 295] width 412 height 285
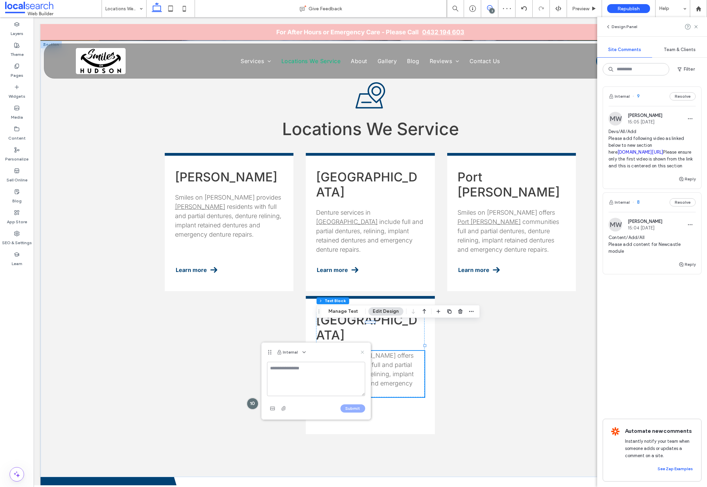
click at [362, 352] on use at bounding box center [361, 352] width 3 height 3
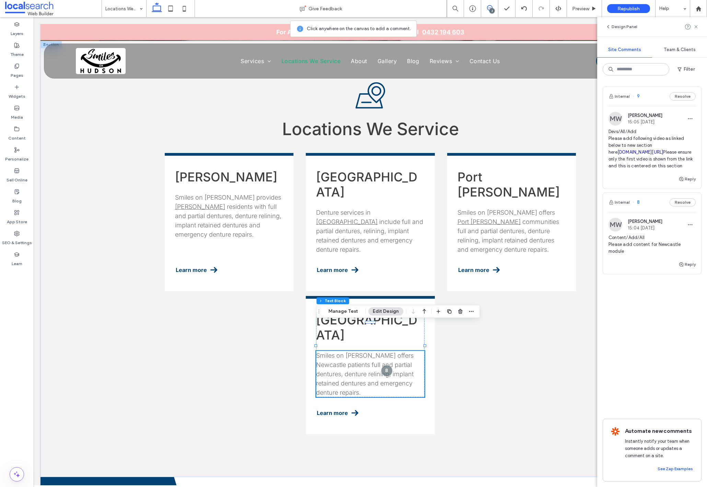
click at [490, 8] on div "2" at bounding box center [491, 10] width 5 height 5
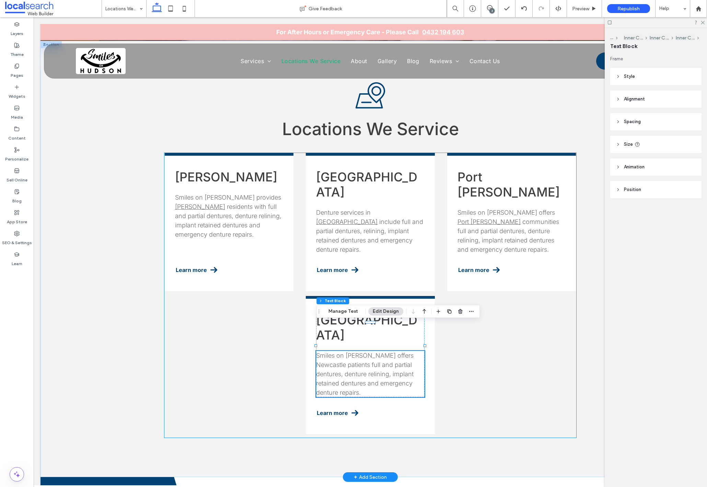
click at [450, 349] on div "Hamilton Smiles on Hudson provides Hamilton residents with full and partial den…" at bounding box center [370, 295] width 412 height 285
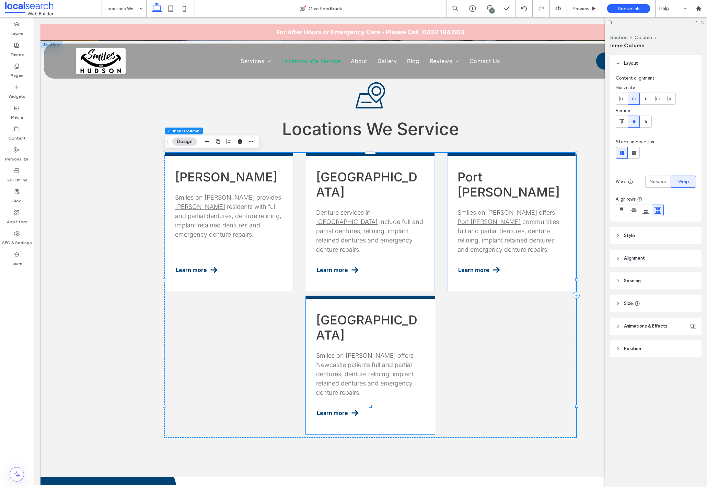
click at [400, 352] on span "Smiles on Hudson offers Newcastle patients full and partial dentures, denture r…" at bounding box center [364, 374] width 97 height 44
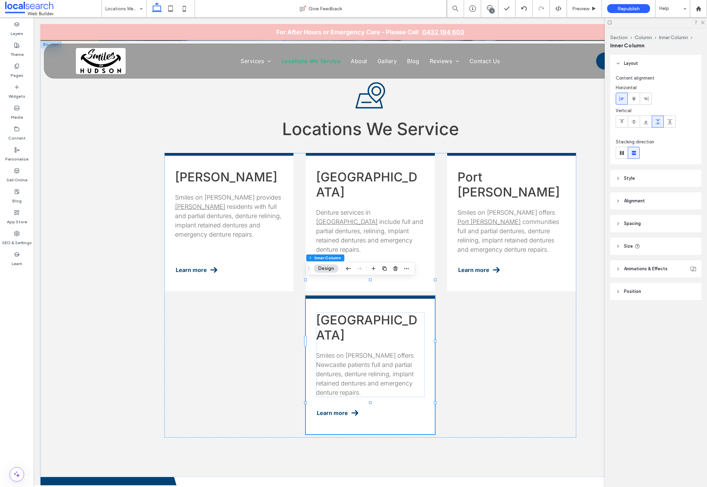
click at [400, 352] on span "Smiles on Hudson offers Newcastle patients full and partial dentures, denture r…" at bounding box center [364, 374] width 97 height 44
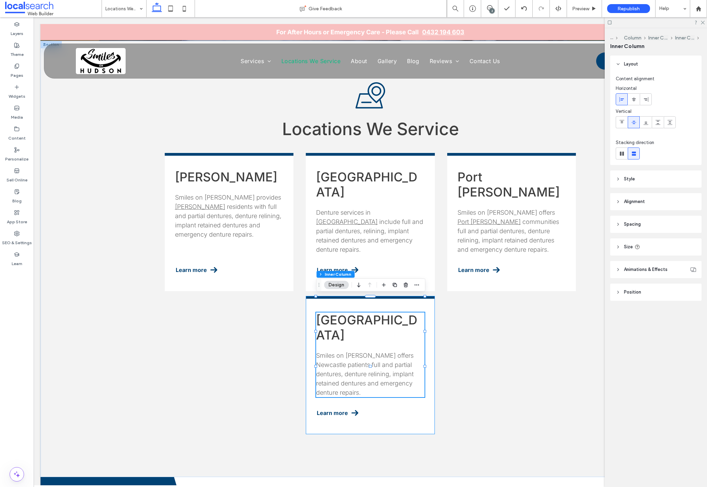
click at [400, 352] on span "Smiles on Hudson offers Newcastle patients full and partial dentures, denture r…" at bounding box center [364, 374] width 97 height 44
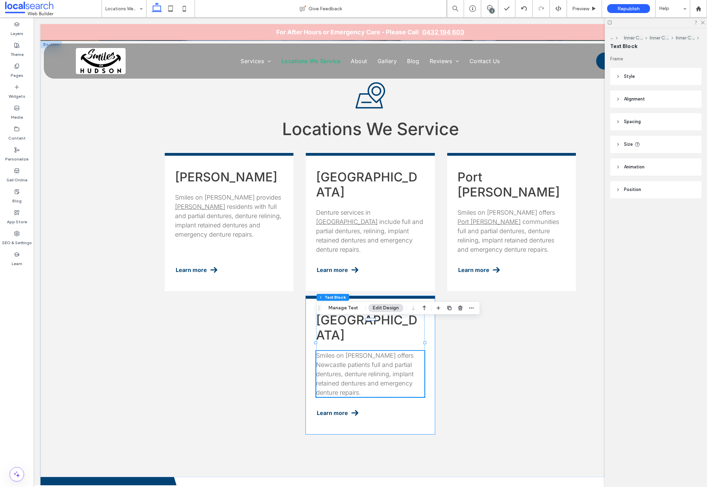
click at [400, 352] on span "Smiles on Hudson offers Newcastle patients full and partial dentures, denture r…" at bounding box center [364, 374] width 97 height 44
type input "*****"
type input "**"
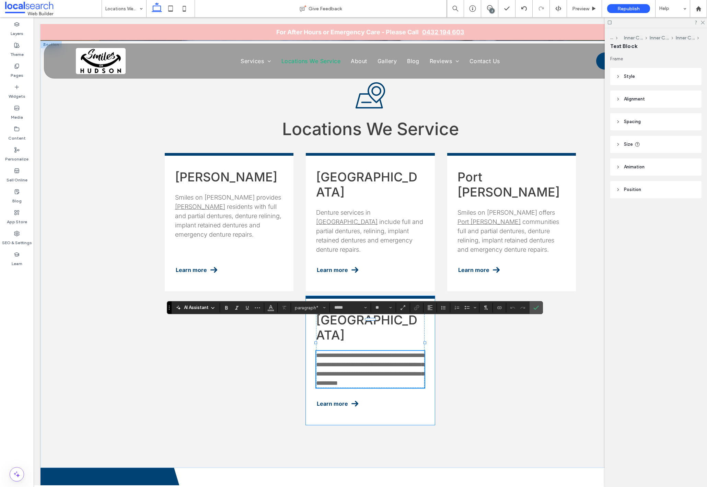
click at [400, 352] on span "**********" at bounding box center [370, 369] width 108 height 34
click at [399, 352] on span "**********" at bounding box center [370, 369] width 108 height 34
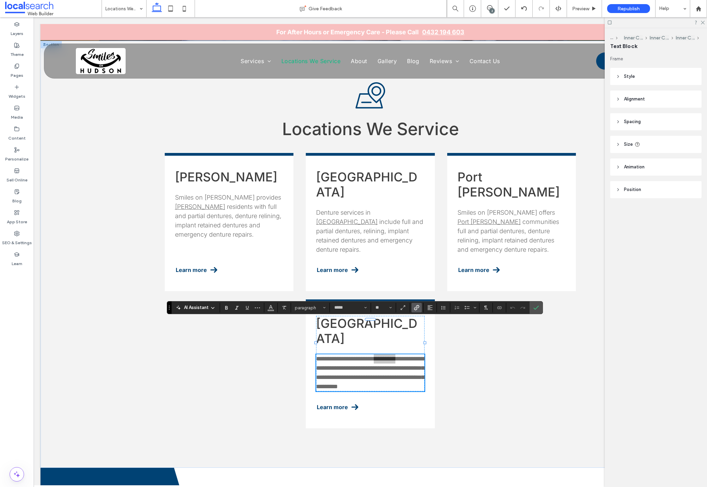
click at [416, 309] on icon "Link" at bounding box center [416, 307] width 5 height 5
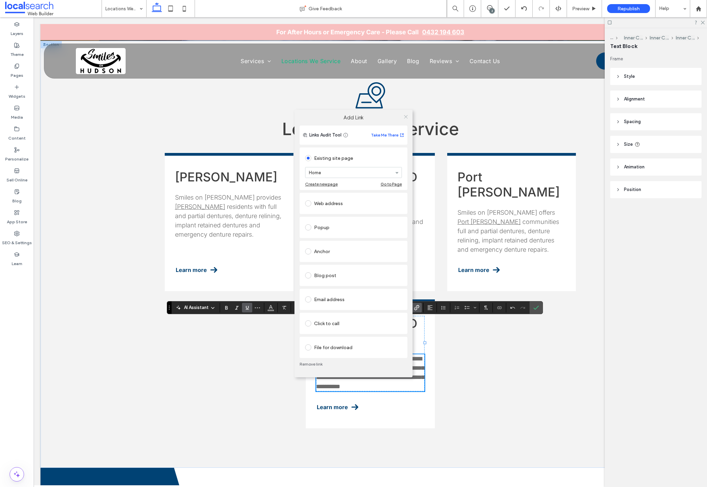
drag, startPoint x: 404, startPoint y: 116, endPoint x: 405, endPoint y: 120, distance: 4.2
click at [404, 117] on icon at bounding box center [405, 116] width 5 height 5
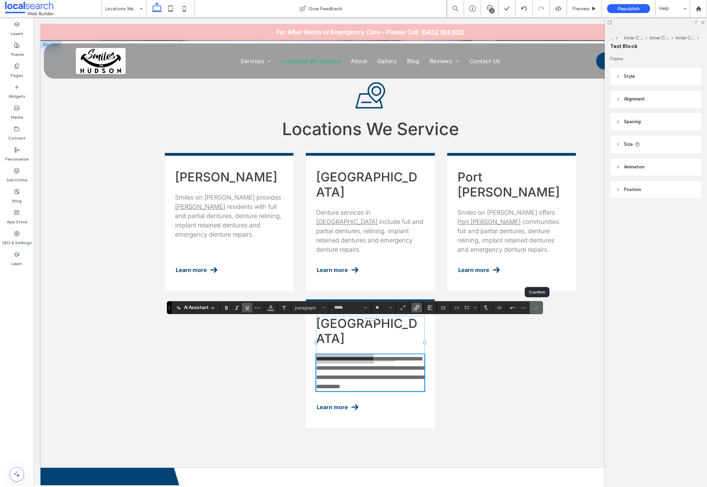
click at [537, 307] on icon "Confirm" at bounding box center [535, 307] width 5 height 5
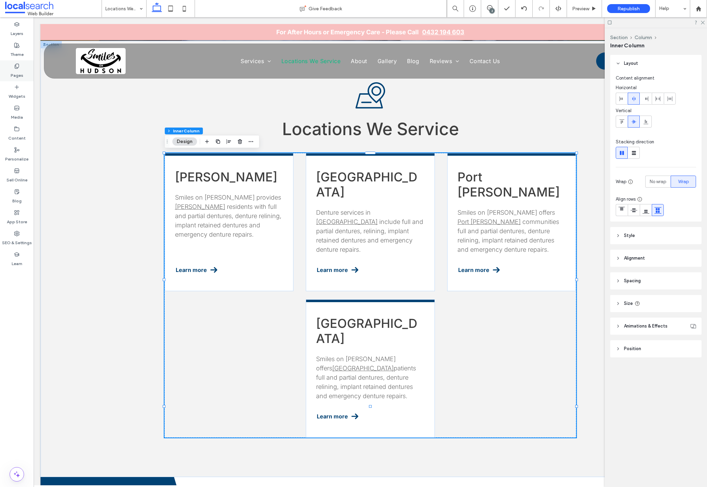
click at [17, 67] on icon at bounding box center [16, 65] width 5 height 5
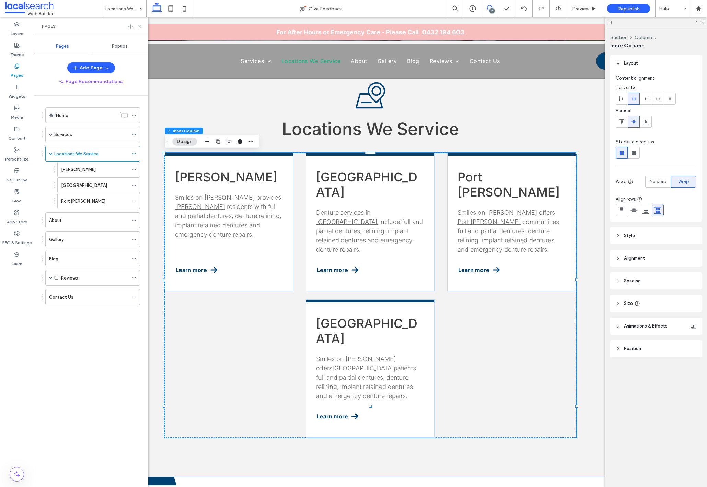
click at [492, 7] on icon at bounding box center [489, 7] width 5 height 5
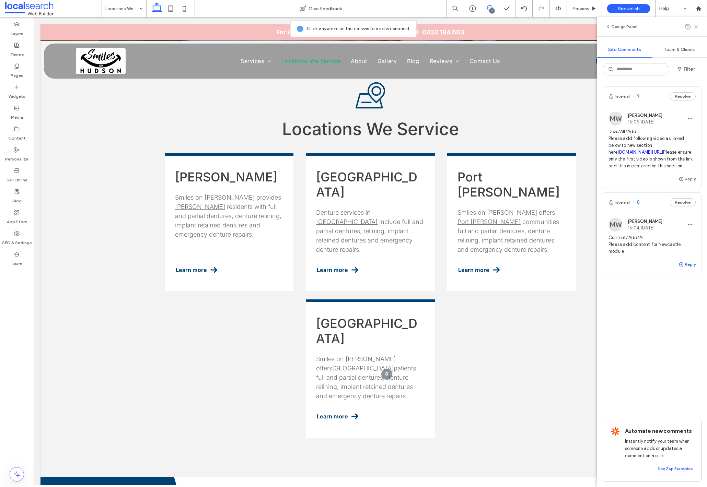
click at [691, 269] on button "Reply" at bounding box center [686, 264] width 17 height 8
type textarea "**********"
click at [682, 311] on button "Submit" at bounding box center [683, 307] width 25 height 8
click at [696, 26] on use at bounding box center [695, 26] width 3 height 3
